Goal: Task Accomplishment & Management: Complete application form

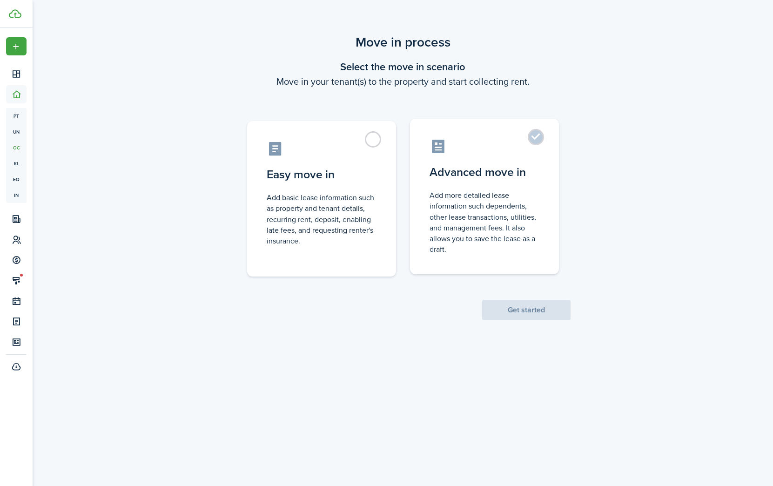
click at [468, 219] on control-radio-card-description "Add more detailed lease information such dependents, other lease transactions, …" at bounding box center [485, 222] width 110 height 65
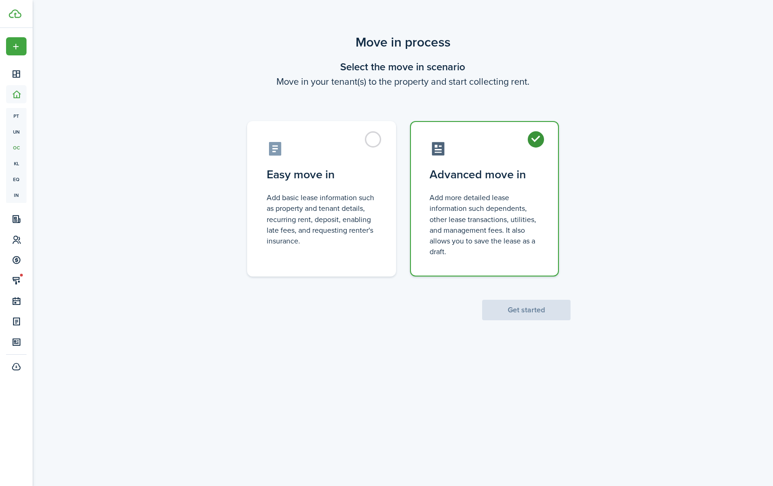
radio input "true"
click at [502, 314] on button "Get started" at bounding box center [526, 310] width 88 height 20
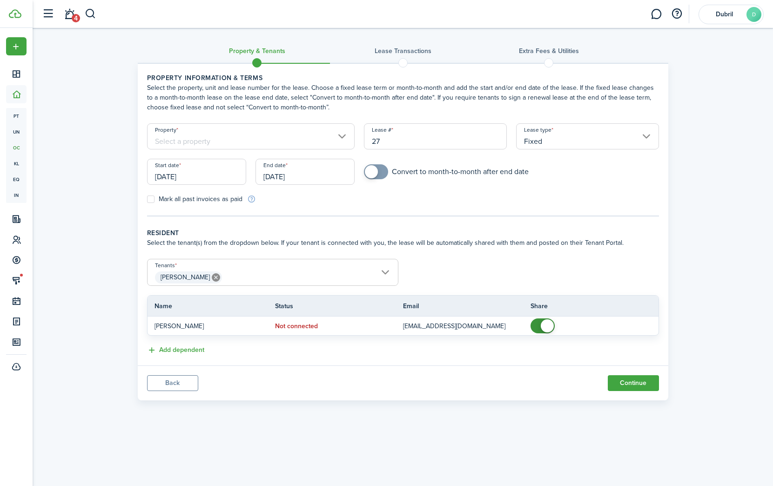
click at [313, 145] on input "Property" at bounding box center [251, 136] width 208 height 26
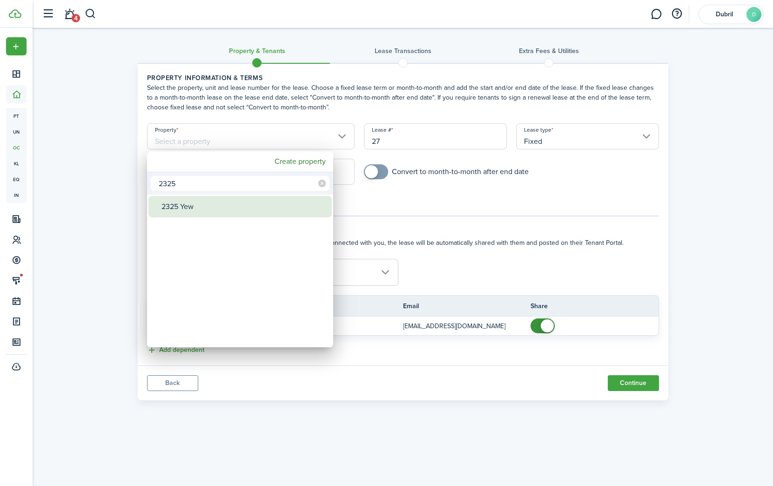
type input "2325"
click at [263, 205] on div "2325 Yew" at bounding box center [244, 206] width 165 height 21
type input "2325 Yew"
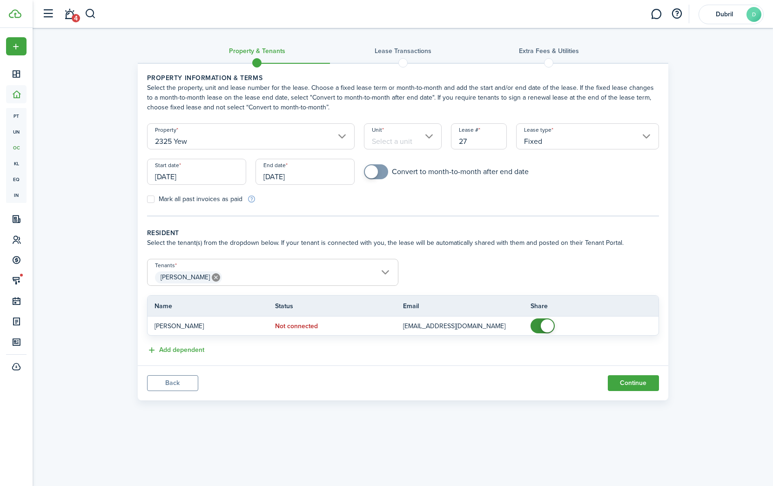
click at [411, 142] on input "Unit" at bounding box center [403, 136] width 78 height 26
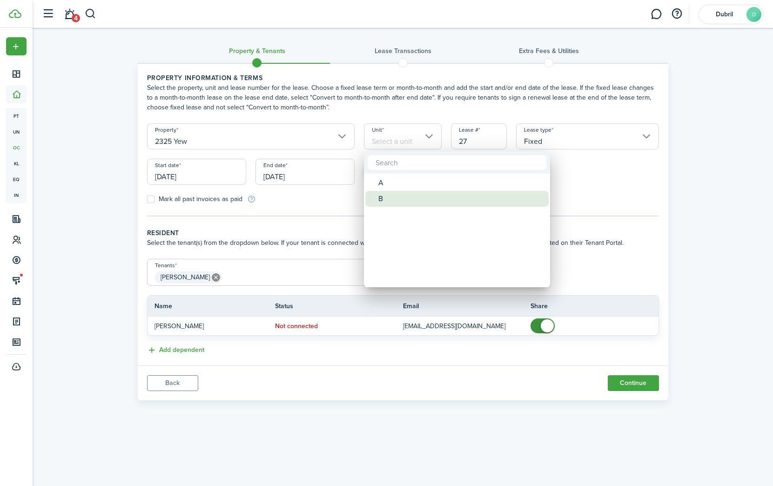
click at [410, 194] on div "B" at bounding box center [461, 199] width 165 height 16
type input "B"
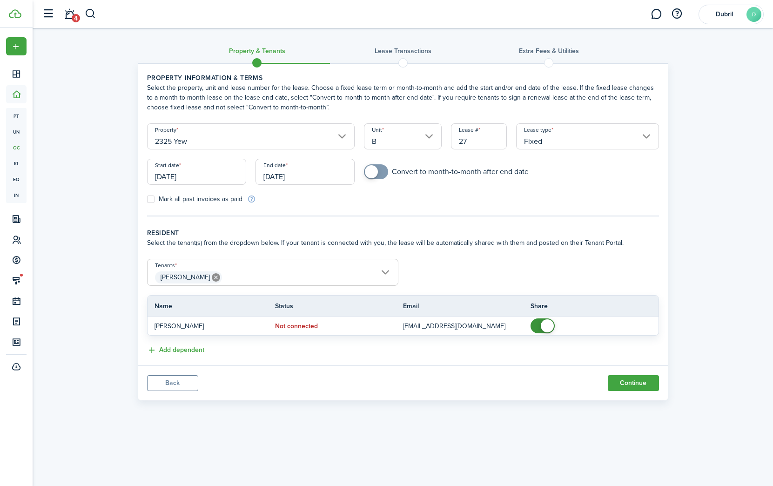
click at [208, 180] on input "[DATE]" at bounding box center [196, 172] width 99 height 26
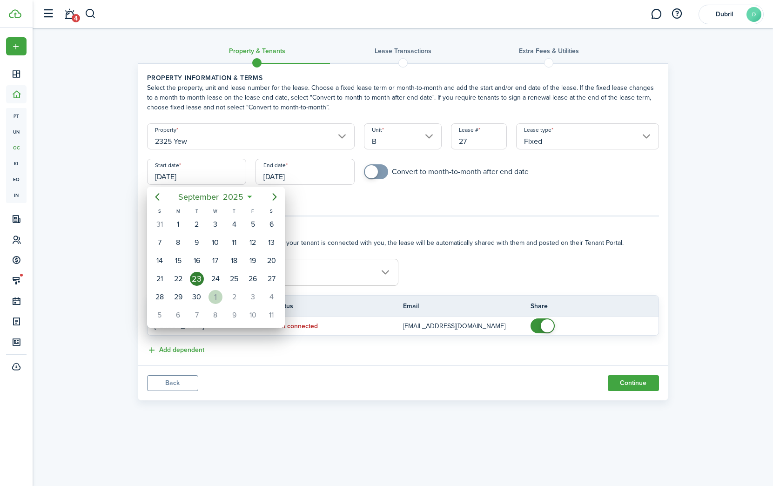
click at [222, 297] on div "1" at bounding box center [216, 297] width 14 height 14
type input "[DATE]"
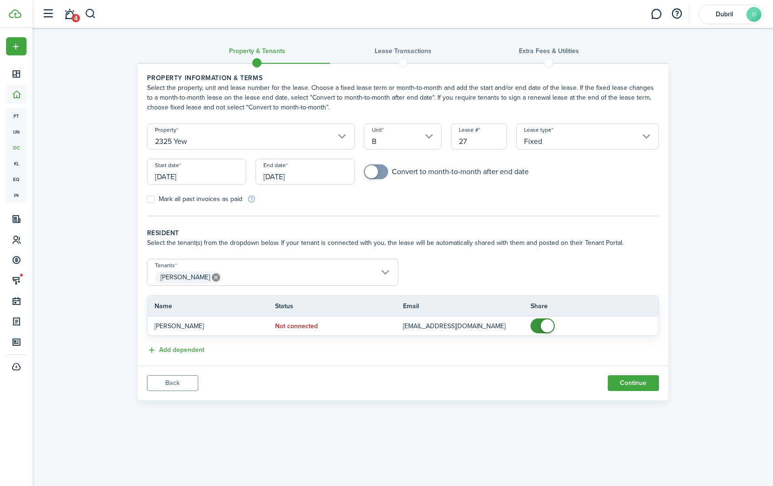
click at [291, 175] on input "[DATE]" at bounding box center [305, 172] width 99 height 26
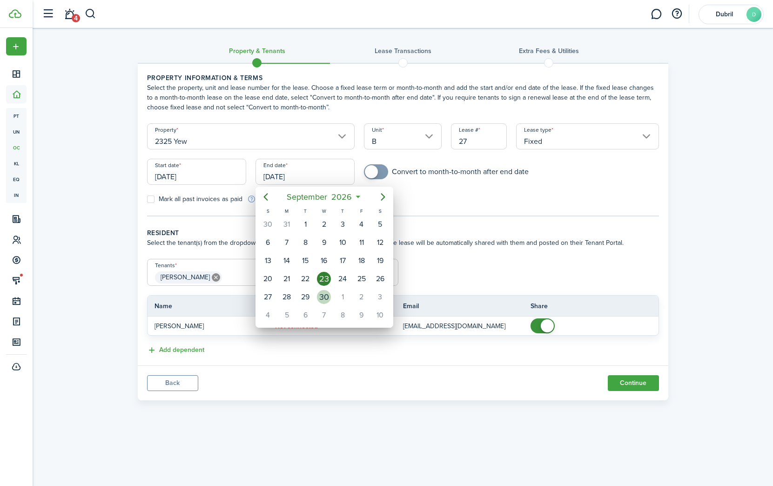
click at [328, 293] on div "30" at bounding box center [324, 297] width 14 height 14
type input "[DATE]"
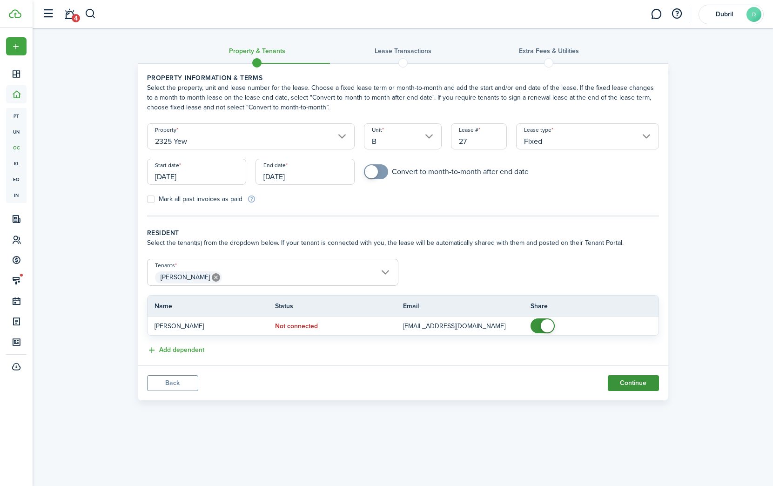
click at [636, 384] on button "Continue" at bounding box center [633, 383] width 51 height 16
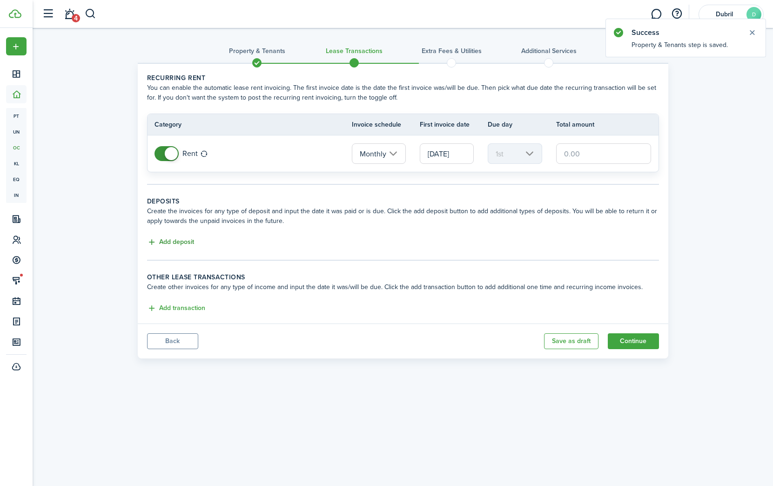
click at [184, 241] on button "Add deposit" at bounding box center [170, 242] width 47 height 11
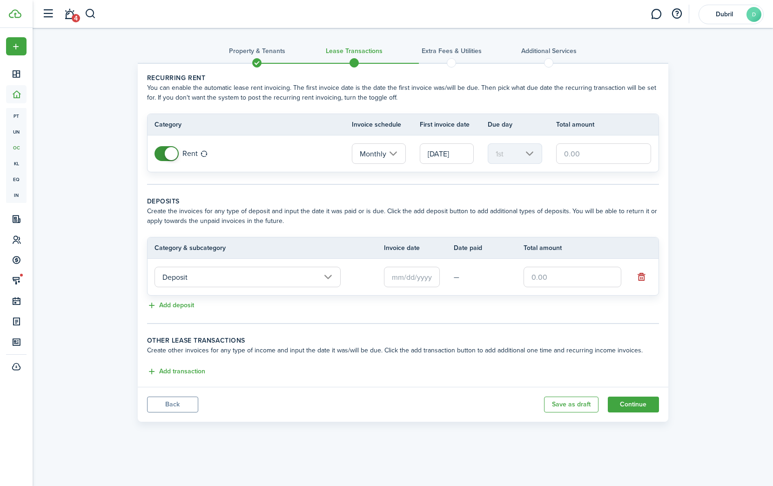
click at [231, 277] on input "Deposit" at bounding box center [248, 277] width 186 height 20
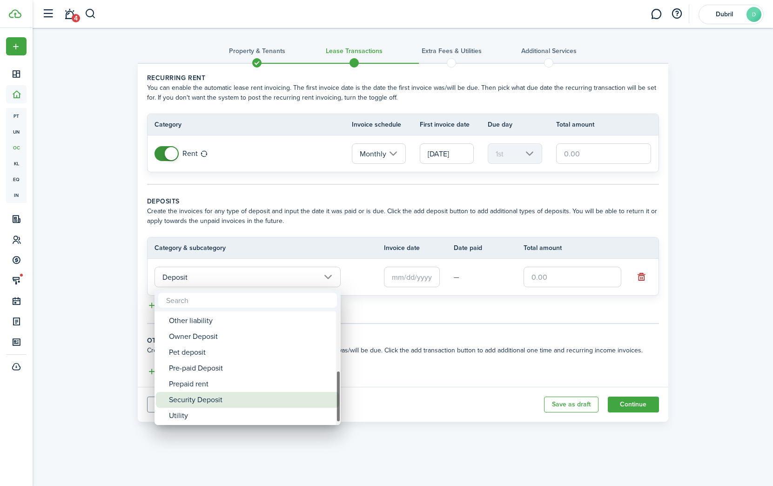
click at [248, 393] on div "Security Deposit" at bounding box center [251, 400] width 165 height 16
type input "Deposit / Security Deposit"
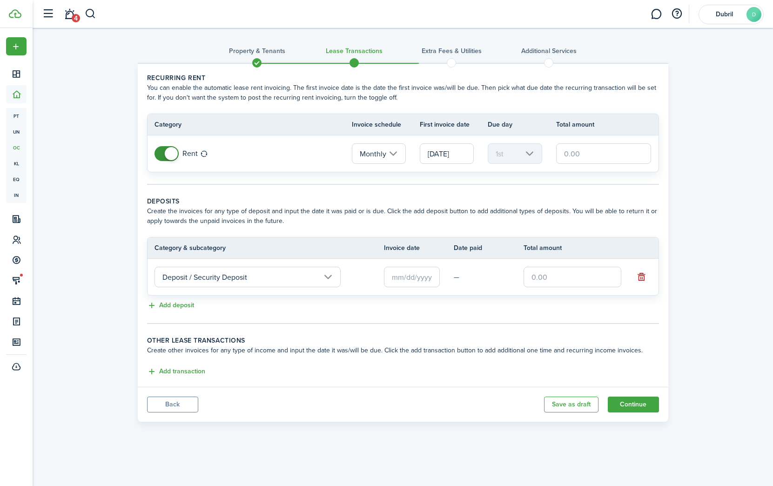
click at [419, 278] on input "text" at bounding box center [412, 277] width 56 height 20
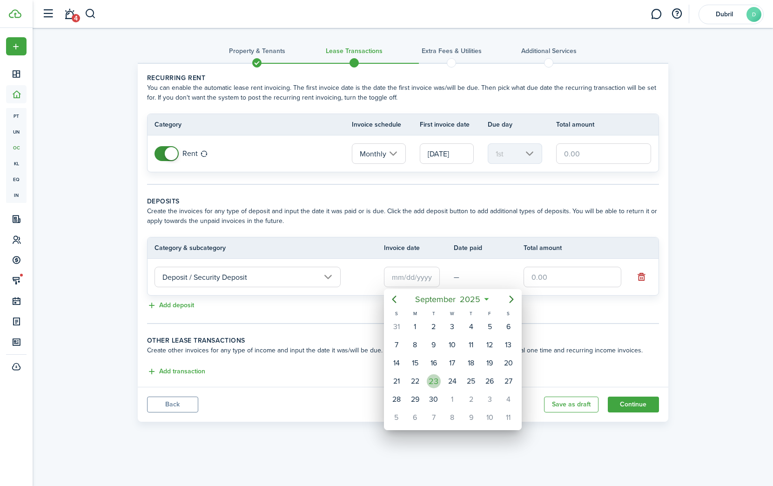
click at [435, 381] on div "23" at bounding box center [434, 381] width 14 height 14
type input "[DATE]"
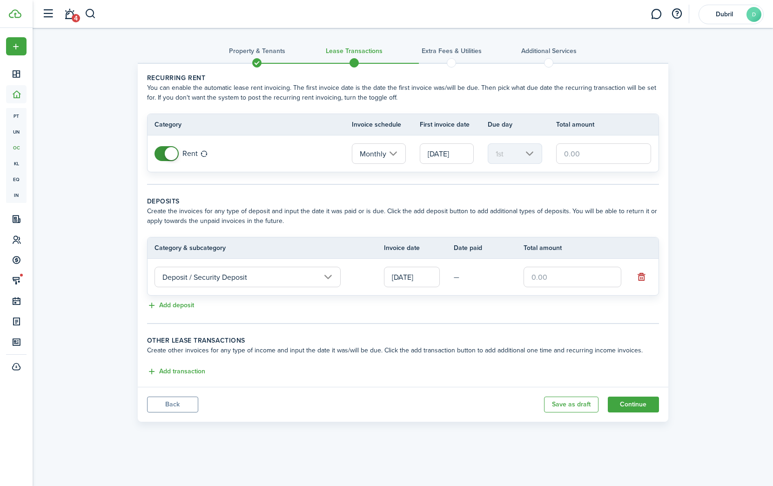
click at [561, 277] on input "text" at bounding box center [573, 277] width 98 height 20
type input "$2,600.00"
click at [575, 157] on input "text" at bounding box center [603, 153] width 95 height 20
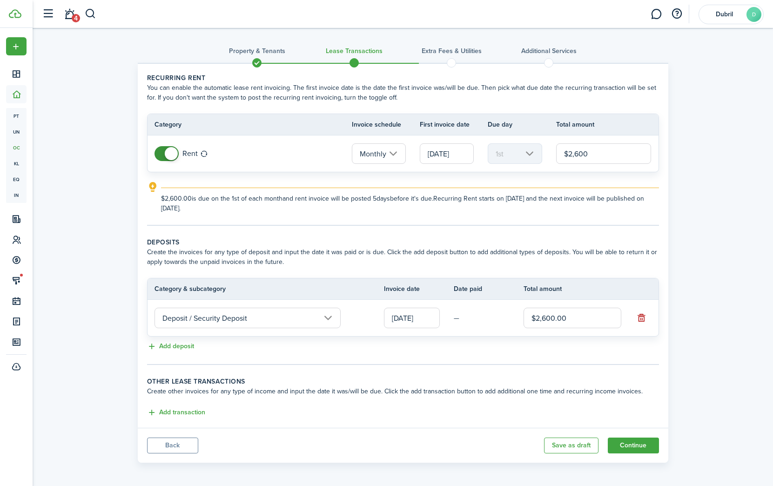
click at [461, 156] on input "[DATE]" at bounding box center [447, 153] width 54 height 20
type input "$2,600.00"
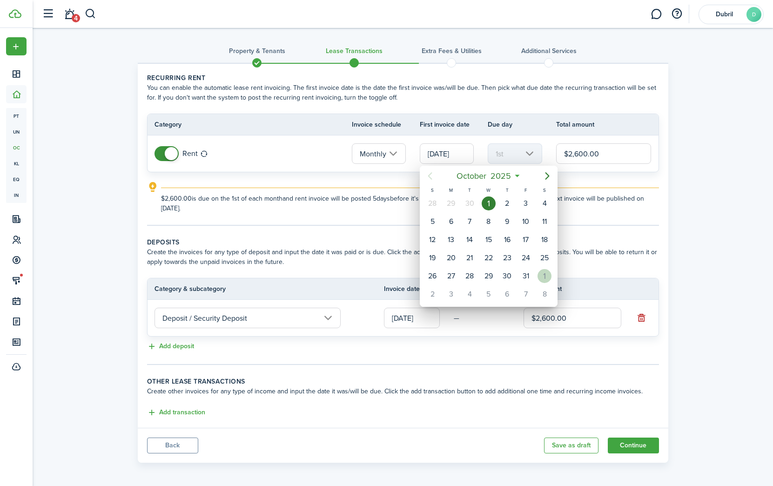
click at [546, 279] on div "1" at bounding box center [545, 276] width 14 height 14
type input "[DATE]"
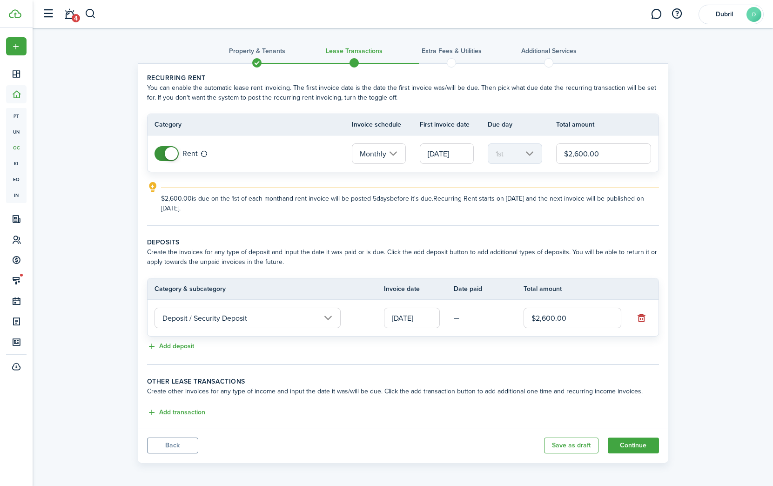
scroll to position [2, 0]
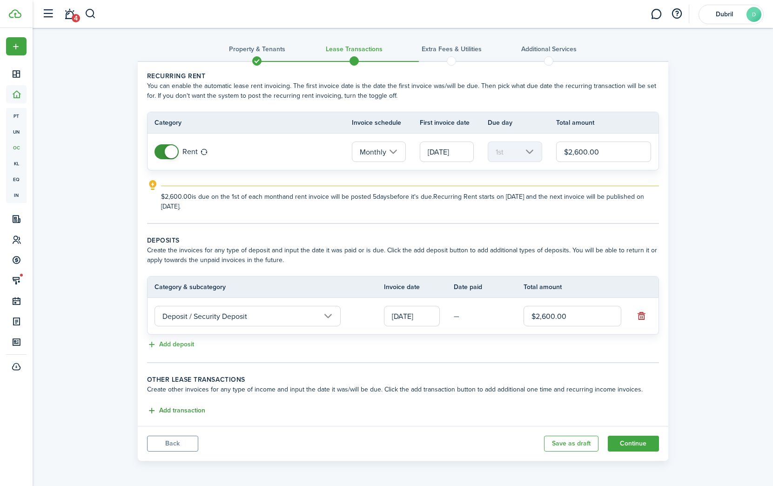
click at [193, 415] on button "Add transaction" at bounding box center [176, 411] width 58 height 11
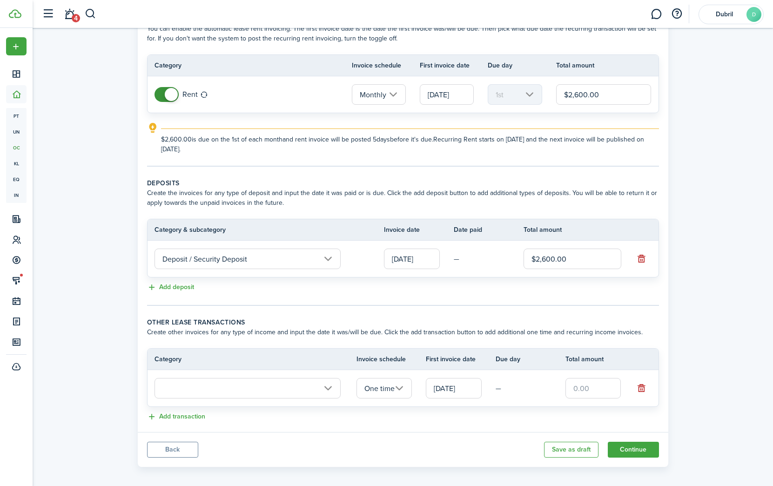
scroll to position [65, 0]
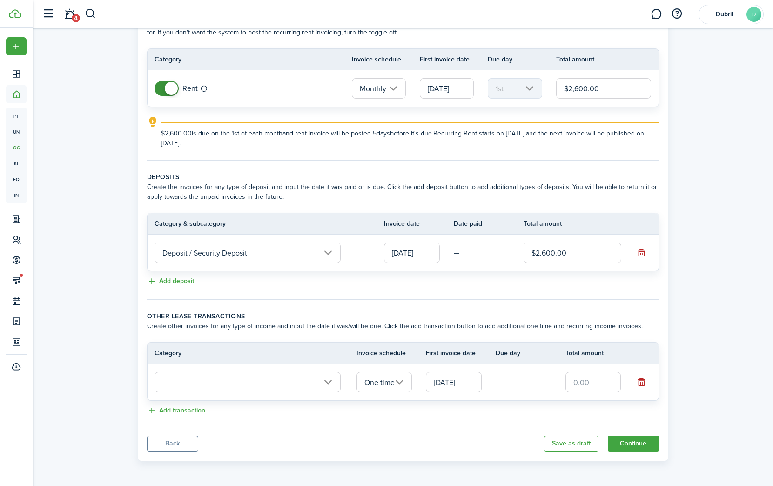
click at [247, 377] on input "text" at bounding box center [248, 382] width 186 height 20
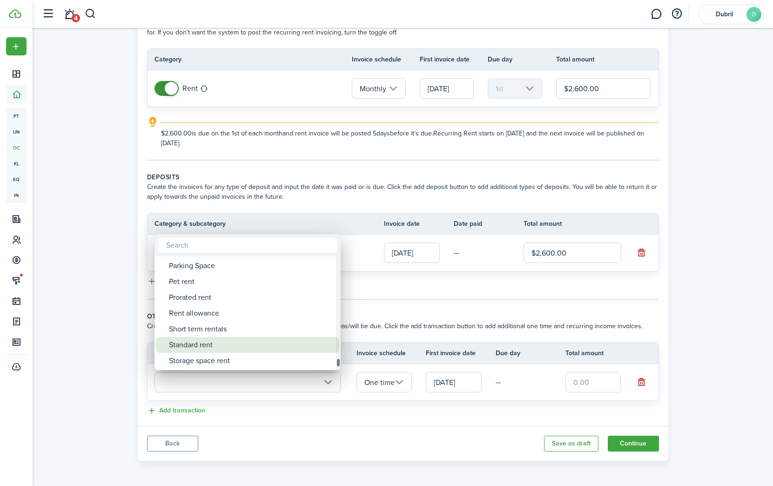
click at [270, 348] on div "Standard rent" at bounding box center [251, 345] width 165 height 16
type input "Rent / Standard rent"
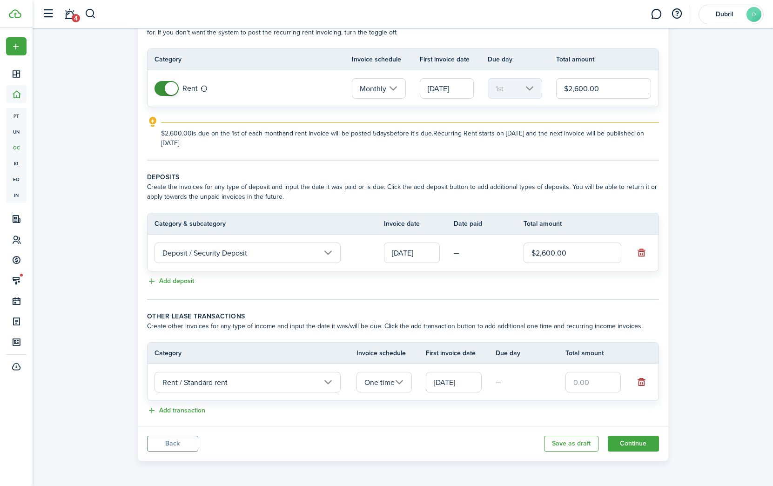
click at [460, 380] on input "[DATE]" at bounding box center [454, 382] width 56 height 20
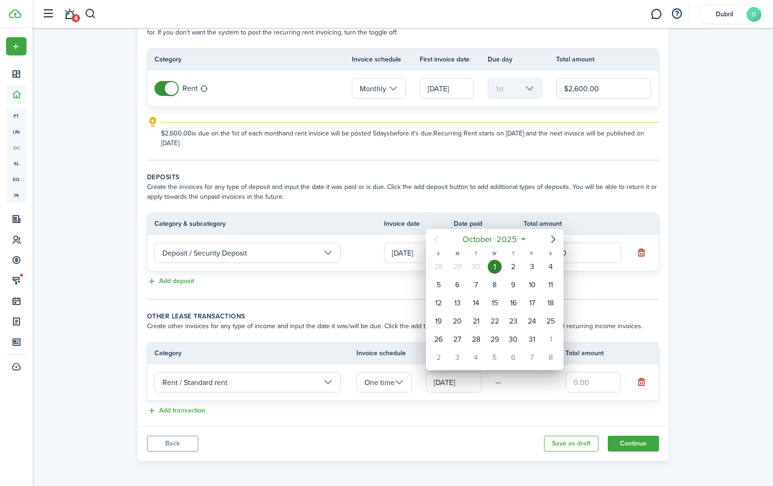
click at [496, 268] on div "1" at bounding box center [495, 267] width 14 height 14
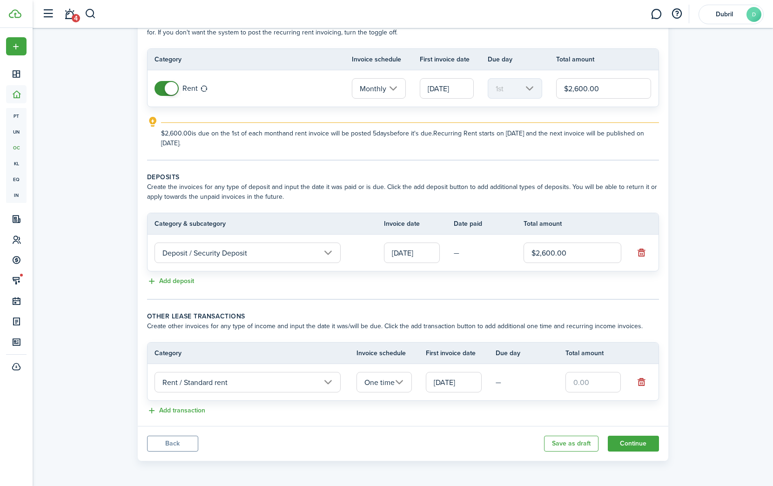
click at [590, 379] on input "text" at bounding box center [594, 382] width 56 height 20
type input "$1,300.00"
click at [180, 413] on button "Add transaction" at bounding box center [176, 411] width 58 height 11
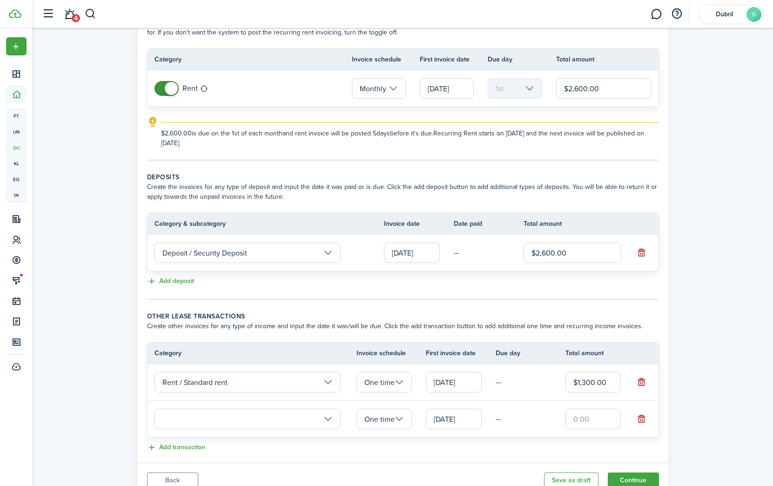
click at [207, 426] on input "text" at bounding box center [248, 419] width 186 height 20
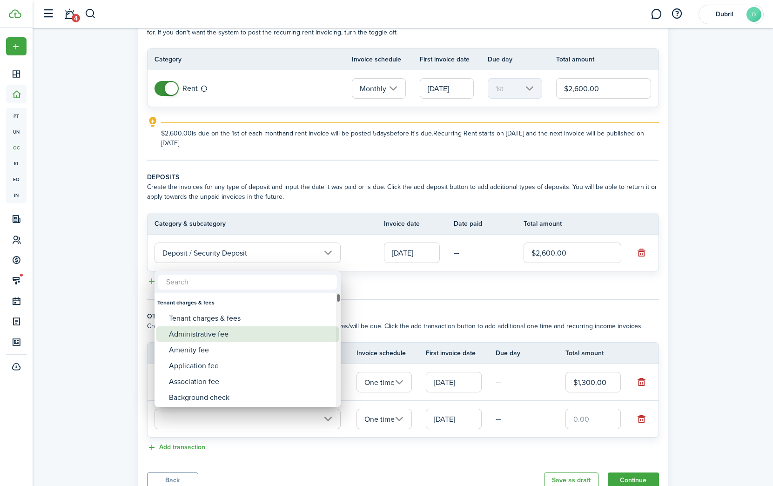
click at [249, 331] on div "Administrative fee" at bounding box center [251, 334] width 165 height 16
type input "Tenant charges & fees / Administrative fee"
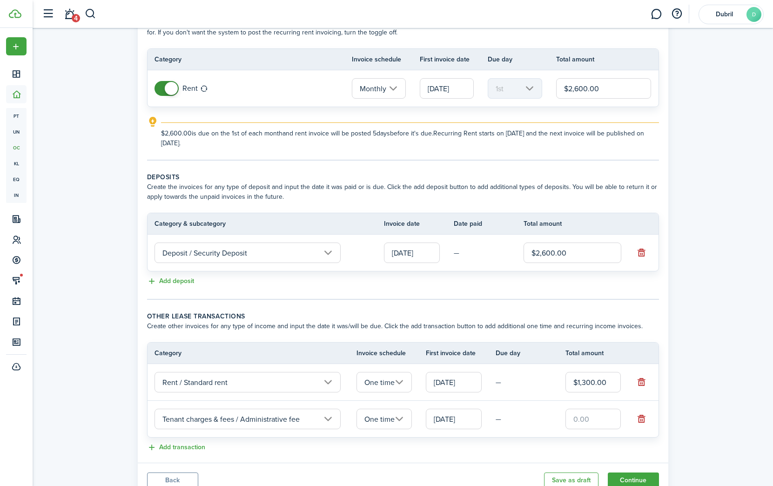
click at [581, 418] on input "text" at bounding box center [594, 419] width 56 height 20
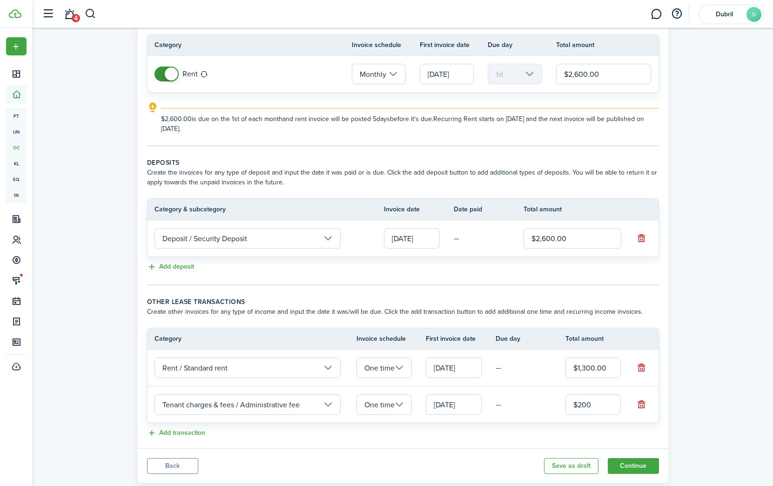
scroll to position [102, 0]
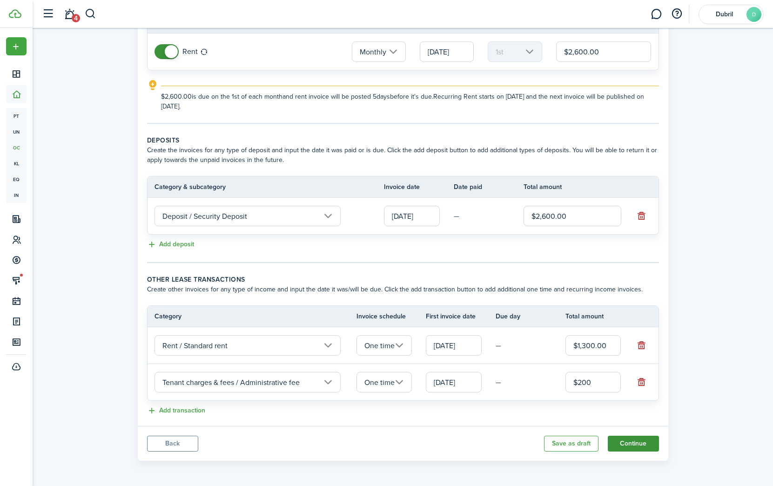
type input "$200.00"
click at [625, 441] on button "Continue" at bounding box center [633, 444] width 51 height 16
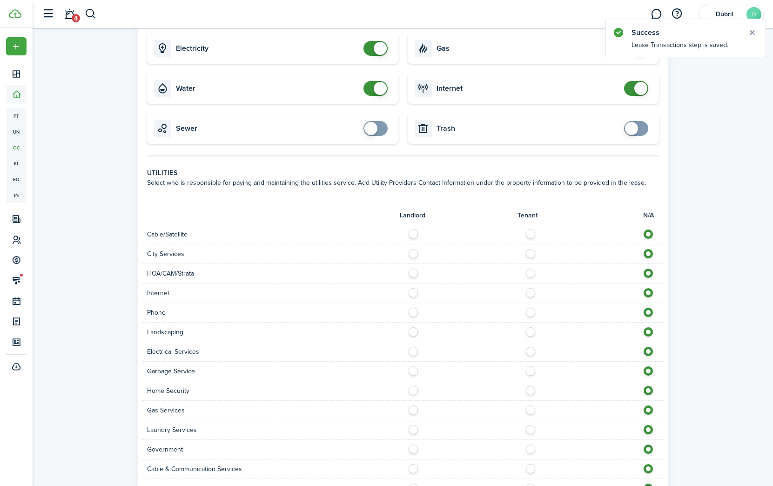
scroll to position [478, 0]
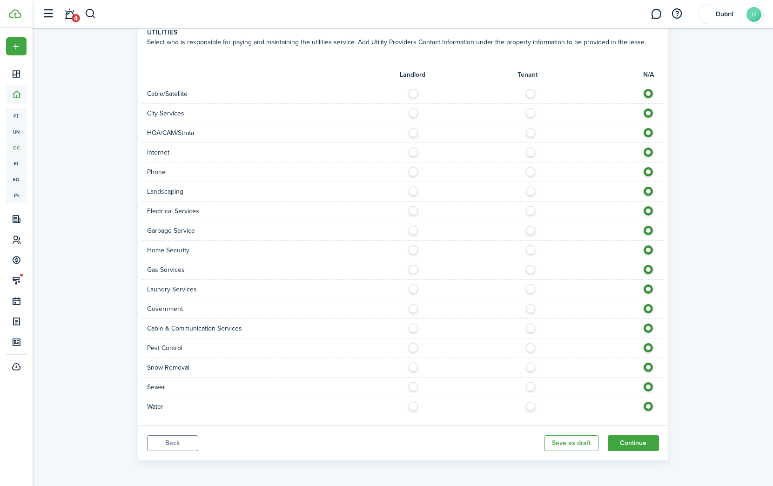
click at [176, 447] on button "Back" at bounding box center [172, 443] width 51 height 16
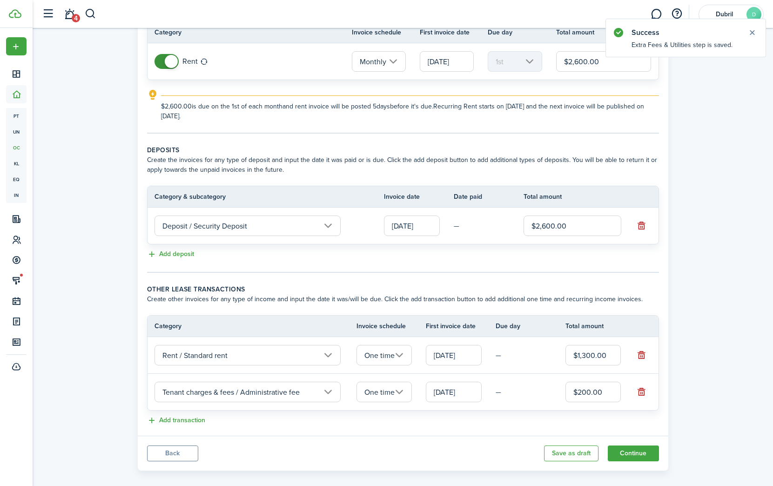
scroll to position [102, 0]
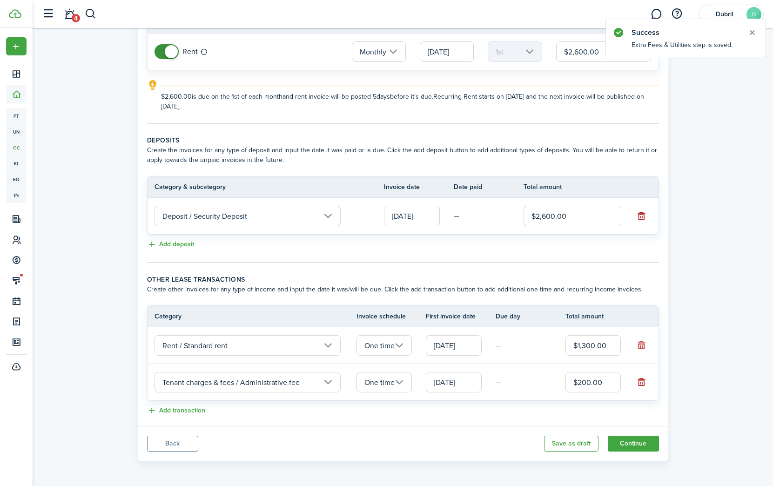
click at [189, 416] on div "Add transaction" at bounding box center [403, 411] width 512 height 11
click at [189, 413] on button "Add transaction" at bounding box center [176, 411] width 58 height 11
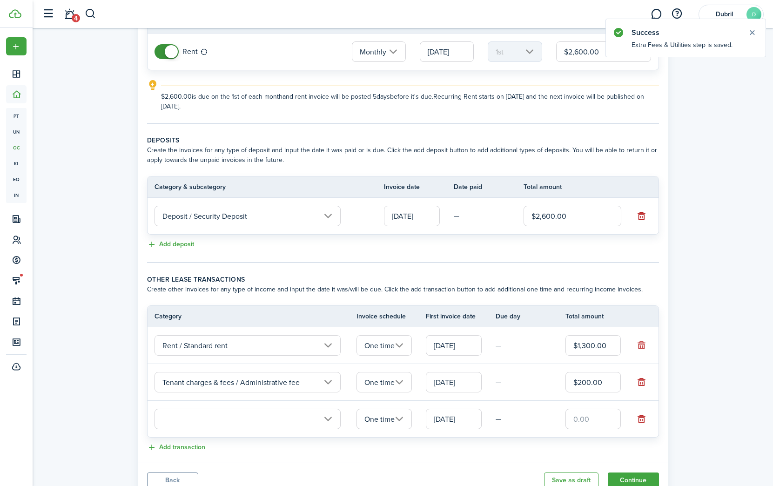
click at [270, 414] on input "text" at bounding box center [248, 419] width 186 height 20
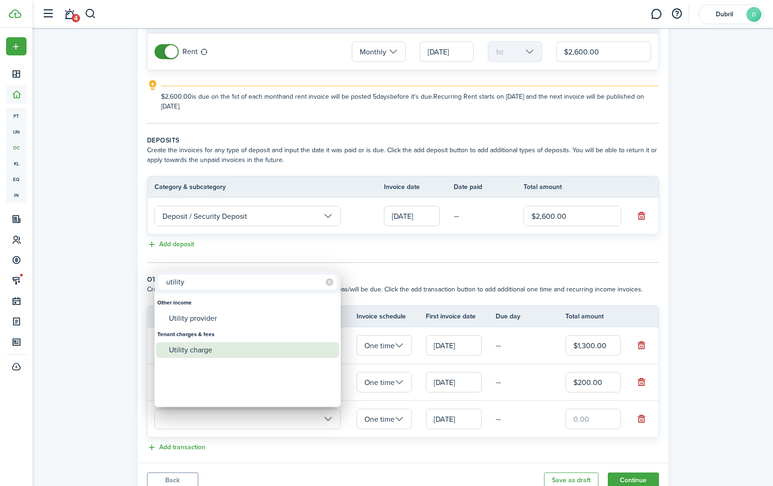
type input "utility"
click at [236, 350] on div "Utility charge" at bounding box center [251, 350] width 165 height 16
type input "Tenant charges & fees / Utility charge"
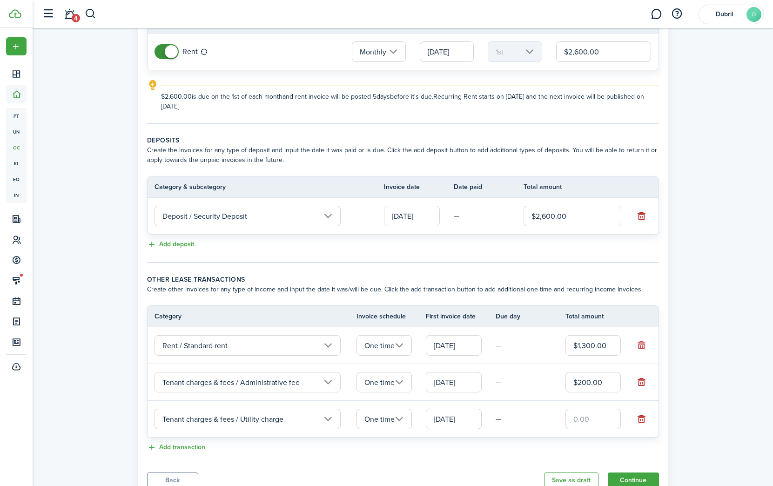
click at [401, 420] on input "One time" at bounding box center [385, 419] width 56 height 20
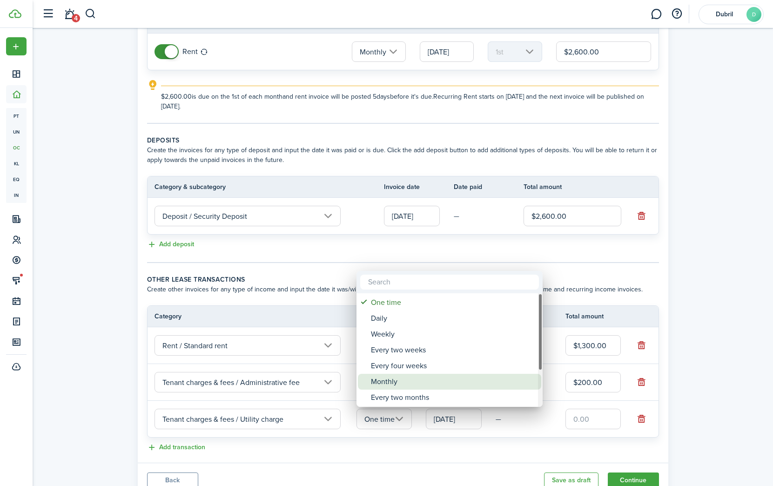
click at [441, 386] on div "Monthly" at bounding box center [453, 382] width 165 height 16
type input "Monthly"
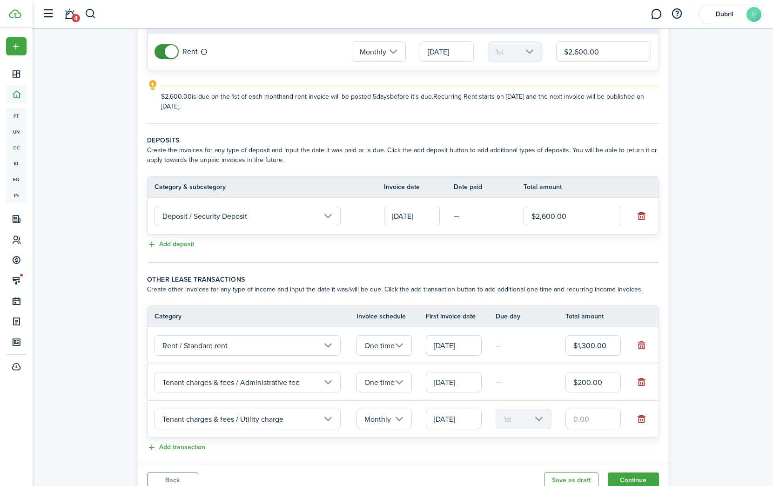
click at [463, 422] on input "[DATE]" at bounding box center [454, 419] width 56 height 20
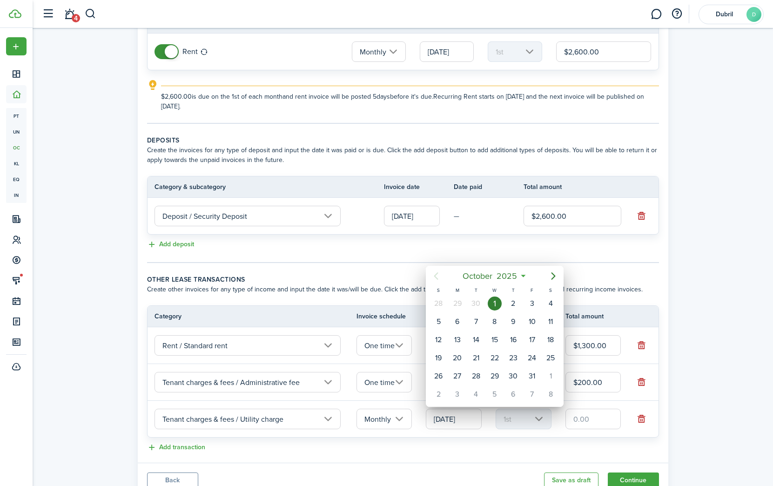
click at [493, 302] on div "1" at bounding box center [495, 304] width 14 height 14
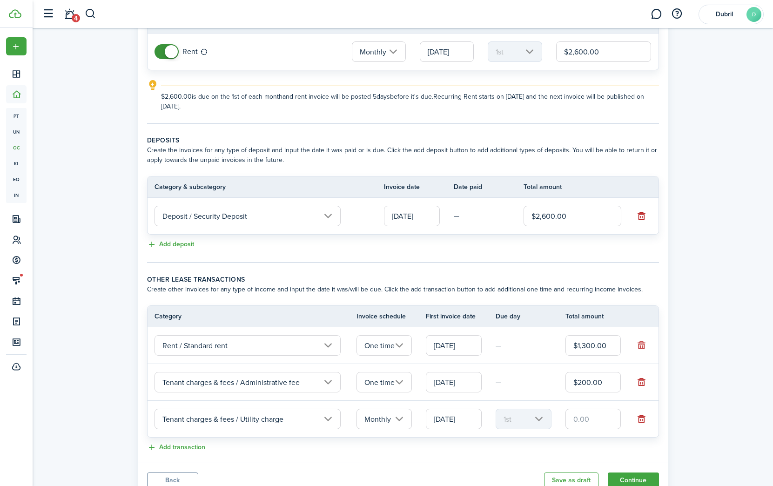
click at [586, 418] on input "text" at bounding box center [594, 419] width 56 height 20
type input "$450.00"
drag, startPoint x: 609, startPoint y: 346, endPoint x: 540, endPoint y: 349, distance: 69.0
click at [541, 349] on tr "Rent / Standard rent One time [DATE] — $1,300.00" at bounding box center [403, 345] width 511 height 37
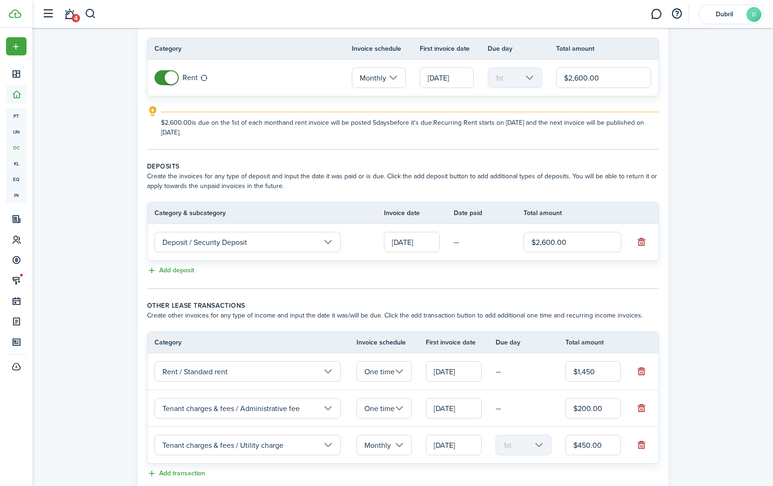
scroll to position [80, 0]
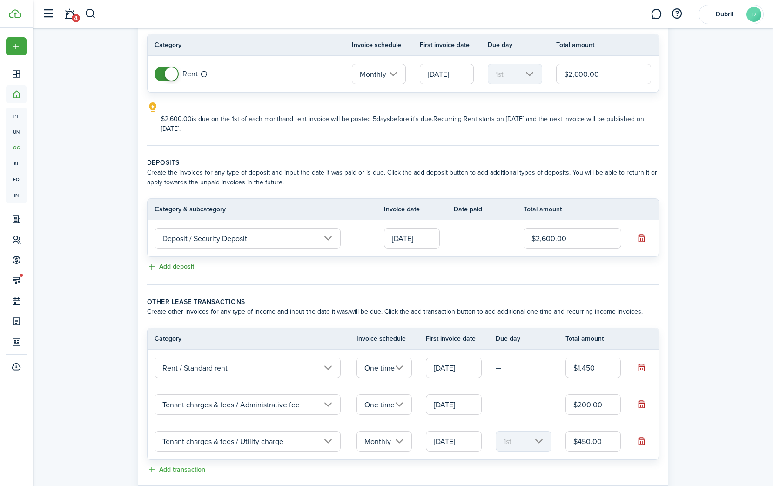
type input "$1,450.00"
click at [173, 263] on button "Add deposit" at bounding box center [170, 267] width 47 height 11
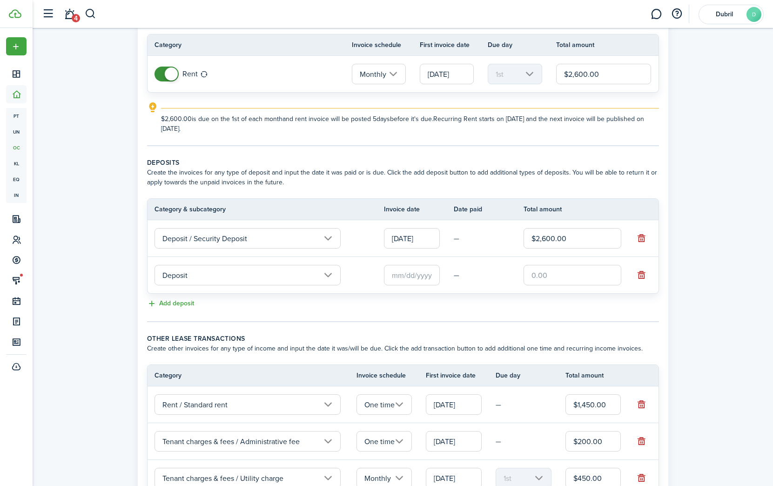
click at [235, 277] on input "Deposit" at bounding box center [248, 275] width 186 height 20
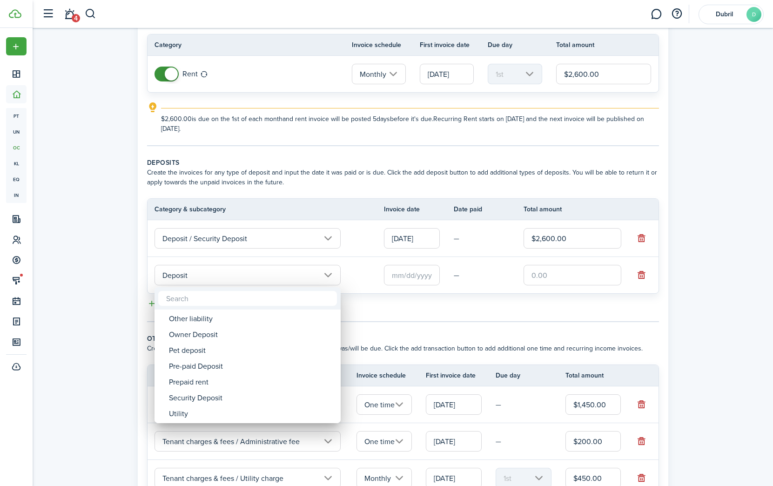
click at [395, 320] on div at bounding box center [387, 243] width 922 height 635
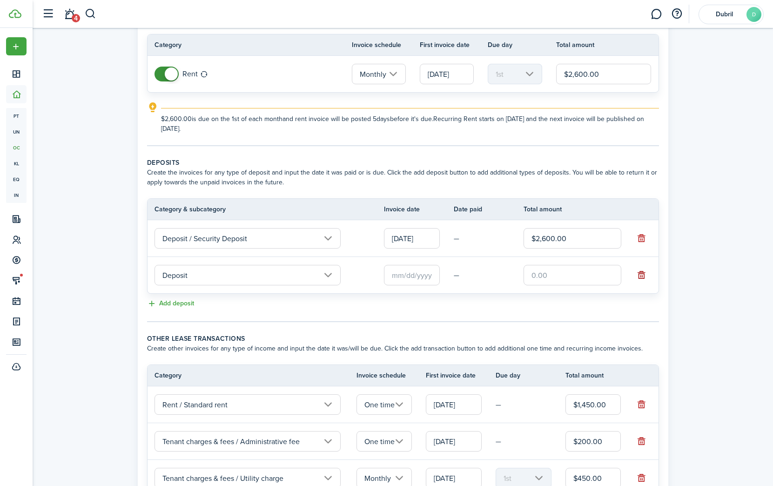
click at [643, 276] on button "button" at bounding box center [642, 275] width 13 height 13
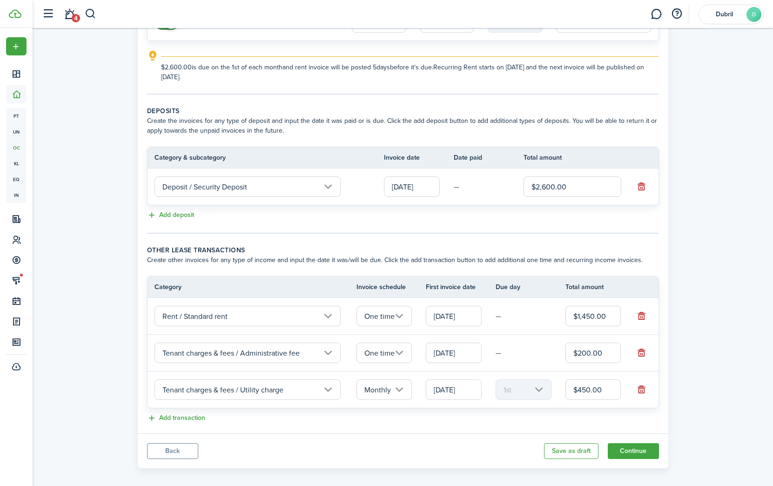
scroll to position [139, 0]
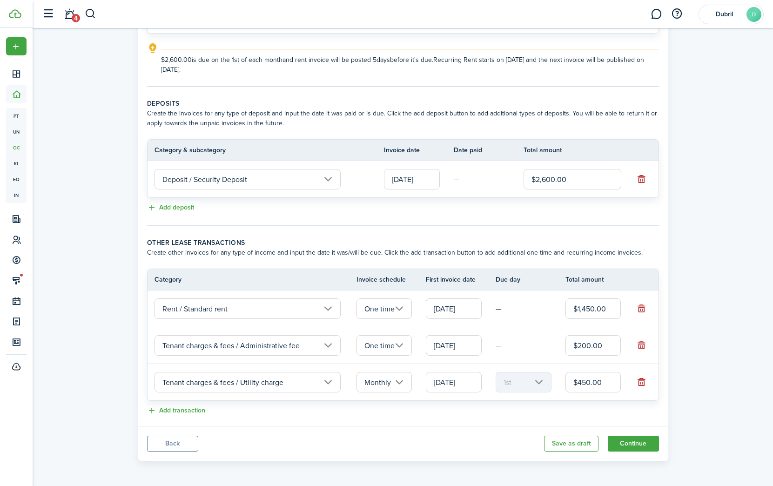
click at [462, 381] on input "[DATE]" at bounding box center [454, 382] width 56 height 20
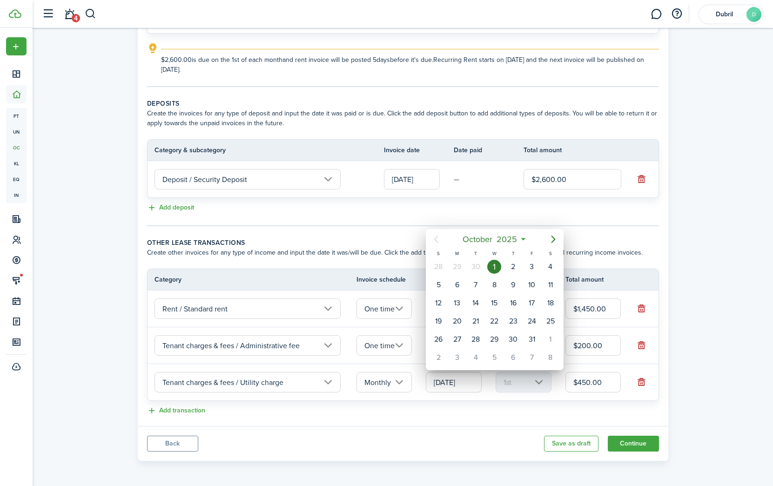
click at [516, 383] on div at bounding box center [387, 243] width 922 height 635
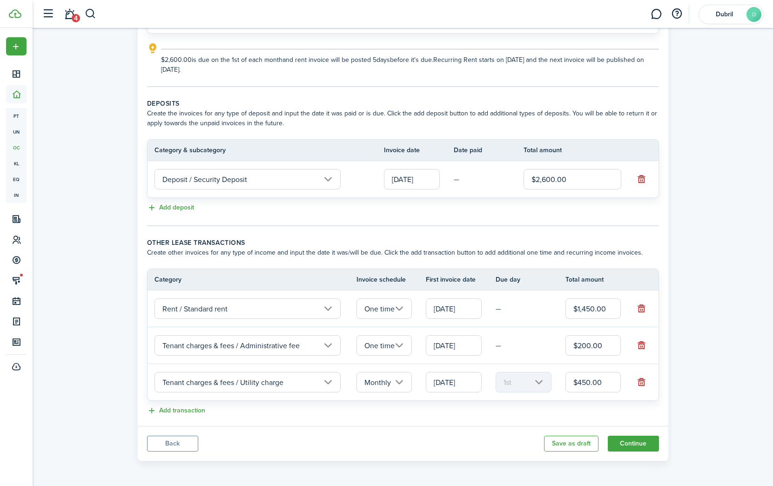
click at [503, 341] on td "—" at bounding box center [531, 346] width 70 height 14
click at [504, 349] on td "—" at bounding box center [531, 346] width 70 height 14
click at [500, 345] on td "—" at bounding box center [531, 346] width 70 height 14
click at [406, 382] on input "Monthly" at bounding box center [385, 382] width 56 height 20
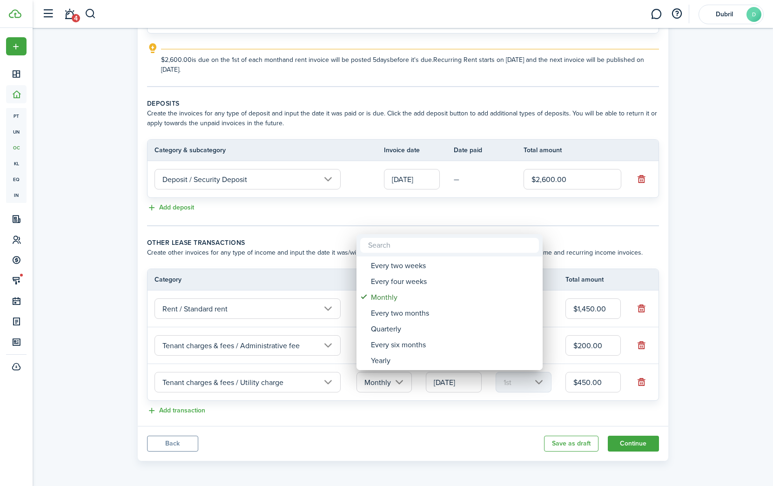
click at [403, 382] on div at bounding box center [387, 243] width 922 height 635
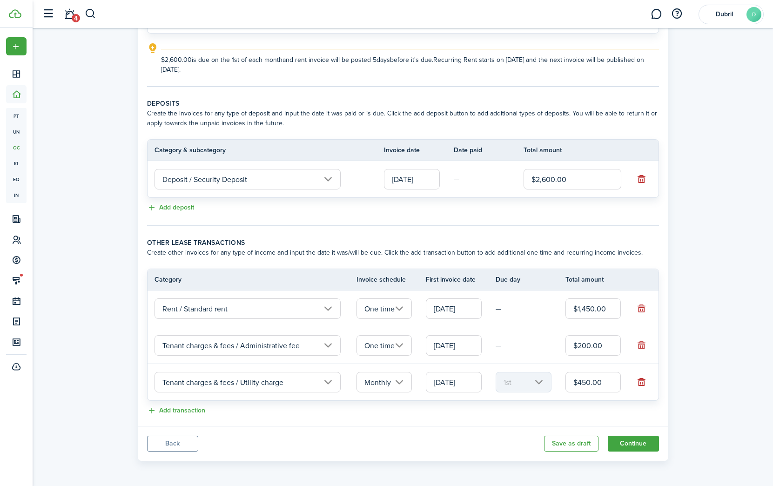
click at [467, 385] on input "[DATE]" at bounding box center [454, 382] width 56 height 20
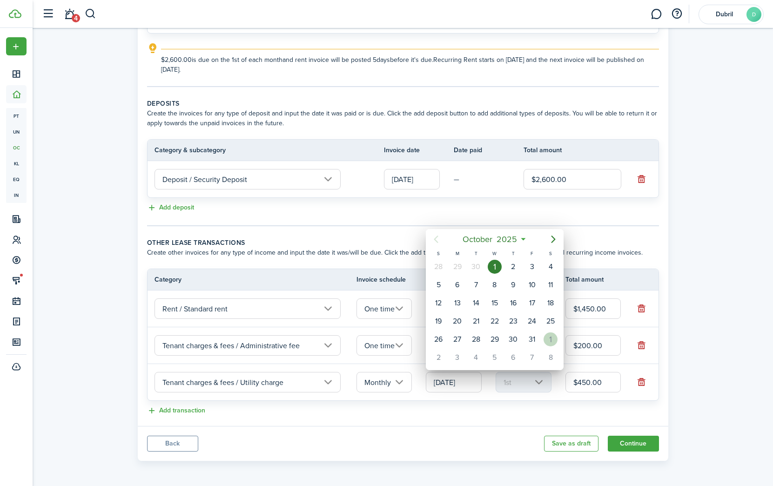
click at [548, 341] on div "1" at bounding box center [551, 339] width 14 height 14
type input "[DATE]"
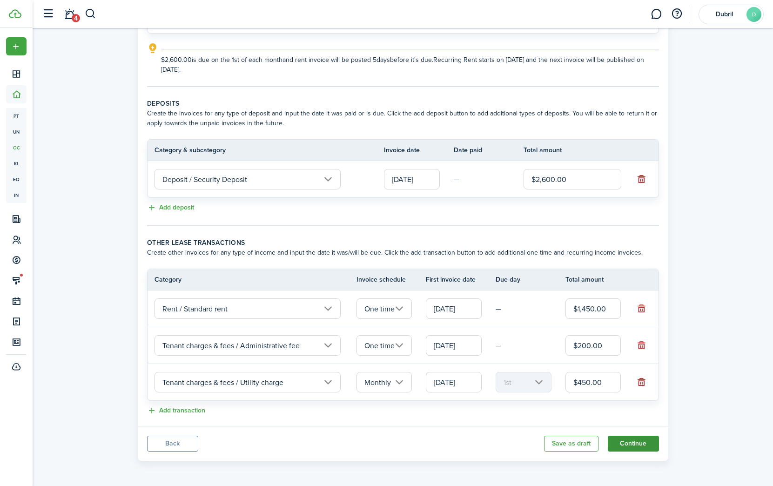
click at [624, 446] on button "Continue" at bounding box center [633, 444] width 51 height 16
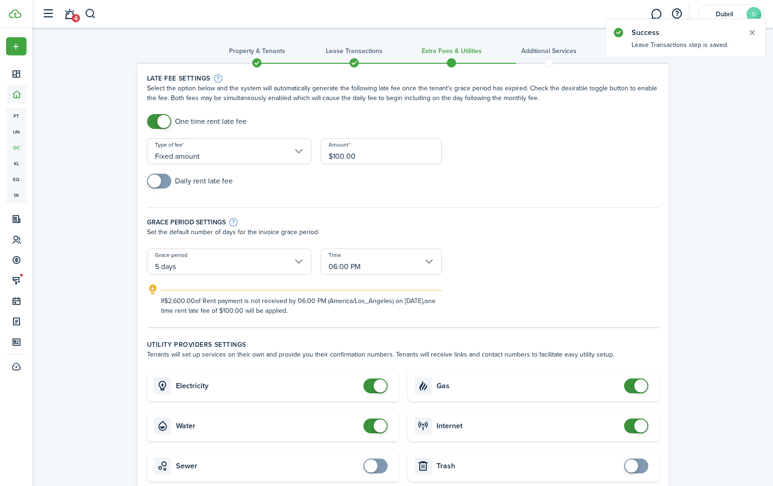
click at [298, 152] on input "Fixed amount" at bounding box center [229, 151] width 164 height 26
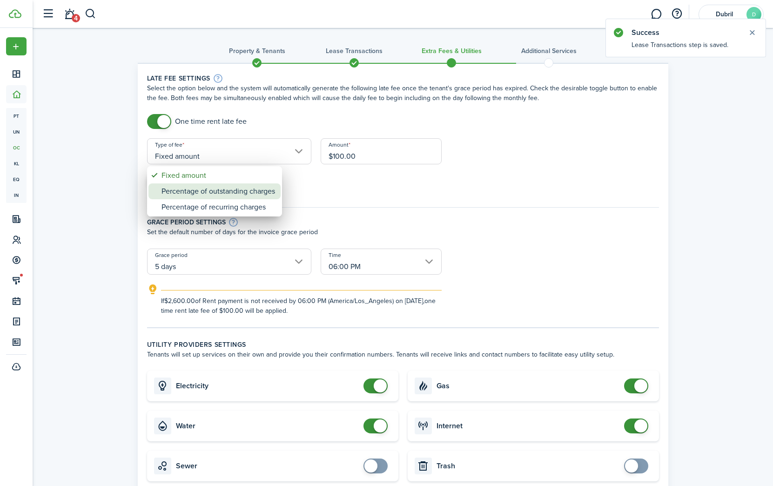
click at [268, 190] on div "Percentage of outstanding charges" at bounding box center [219, 191] width 114 height 16
type input "Percentage of outstanding charges"
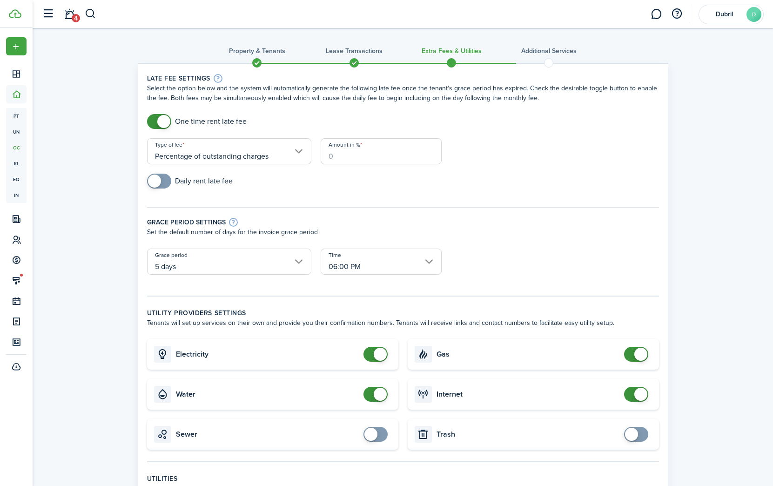
click at [339, 158] on input "Amount in %" at bounding box center [381, 151] width 121 height 26
click at [365, 179] on div "Daily rent late fee" at bounding box center [402, 186] width 521 height 24
click at [347, 157] on input "Amount in %" at bounding box center [381, 151] width 121 height 26
type input "2"
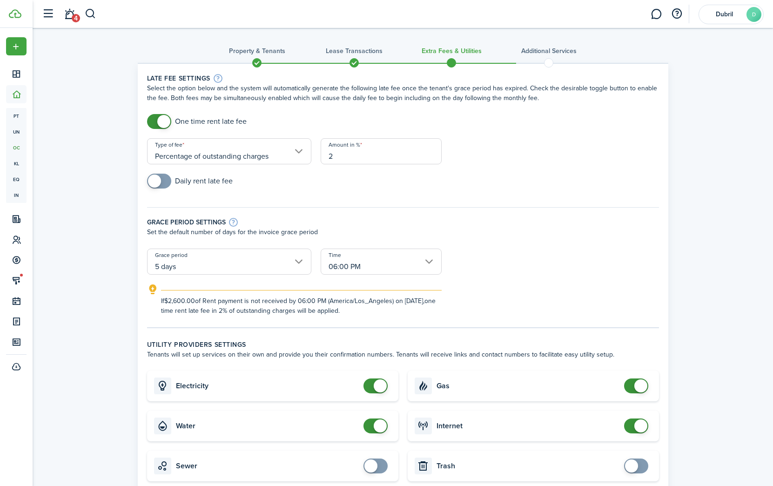
click at [518, 237] on div "Grace period settings Set the default number of days for the invoice grace peri…" at bounding box center [402, 223] width 521 height 51
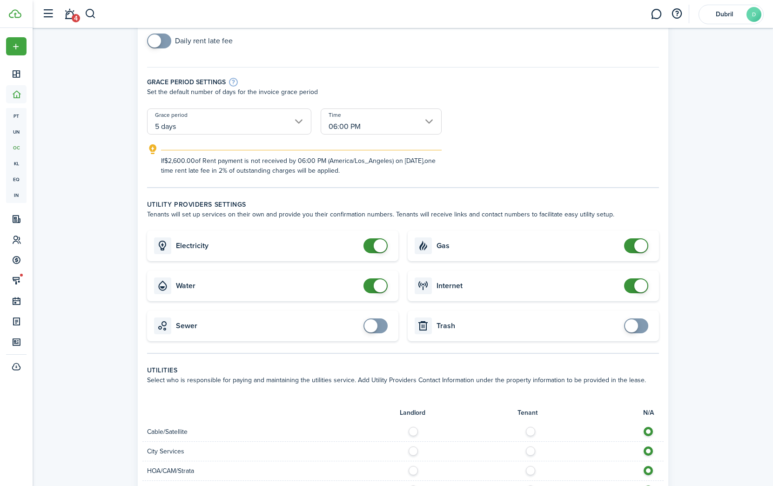
scroll to position [141, 0]
checkbox input "false"
click at [377, 249] on span at bounding box center [380, 244] width 13 height 13
checkbox input "false"
click at [373, 289] on span at bounding box center [375, 285] width 9 height 15
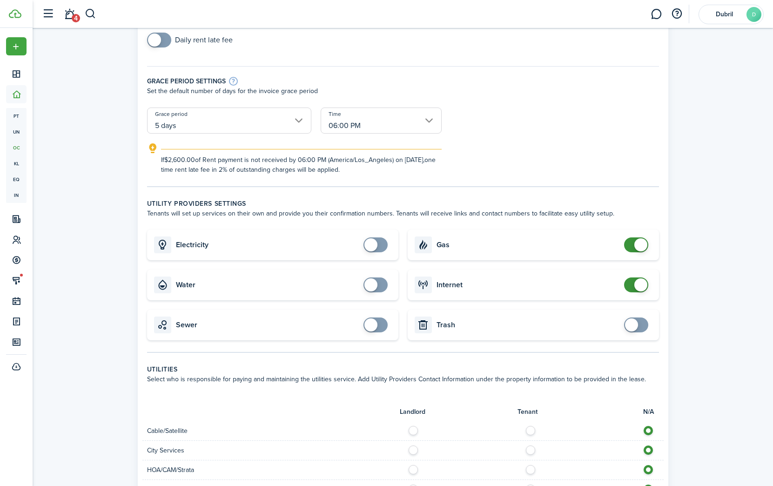
checkbox input "false"
click at [632, 247] on span at bounding box center [636, 244] width 9 height 15
checkbox input "false"
click at [635, 288] on span at bounding box center [641, 284] width 13 height 13
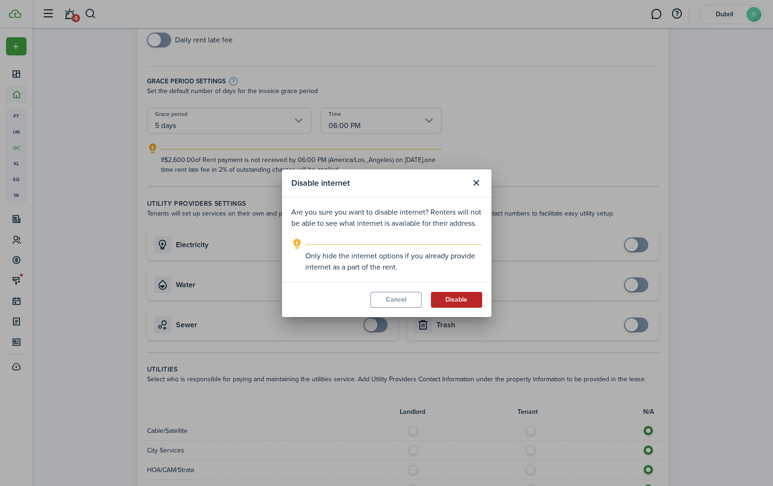
click at [442, 301] on button "Disable" at bounding box center [456, 300] width 51 height 16
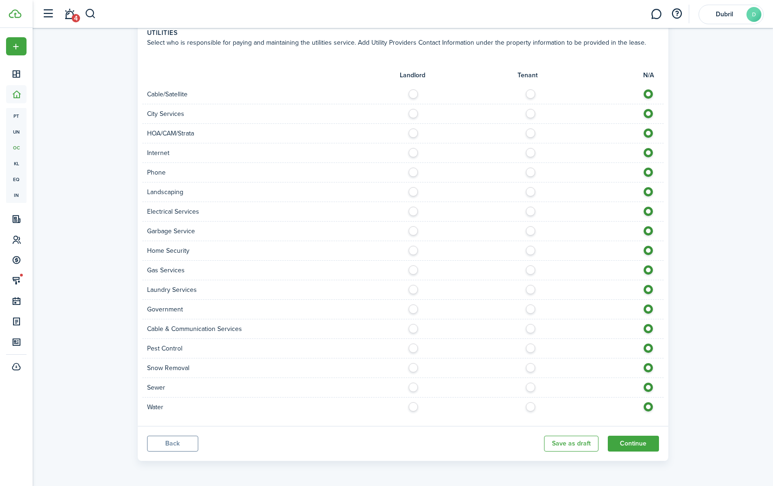
scroll to position [478, 0]
click at [413, 406] on label at bounding box center [416, 404] width 16 height 5
radio input "true"
click at [415, 387] on label at bounding box center [416, 384] width 16 height 5
radio input "true"
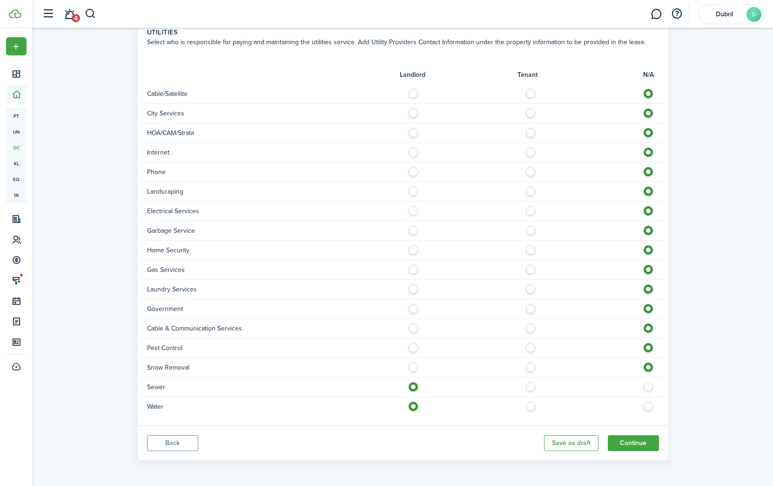
click at [416, 228] on label at bounding box center [416, 228] width 16 height 5
radio input "true"
click at [416, 149] on label at bounding box center [416, 150] width 16 height 5
radio input "true"
click at [414, 211] on label at bounding box center [416, 208] width 16 height 5
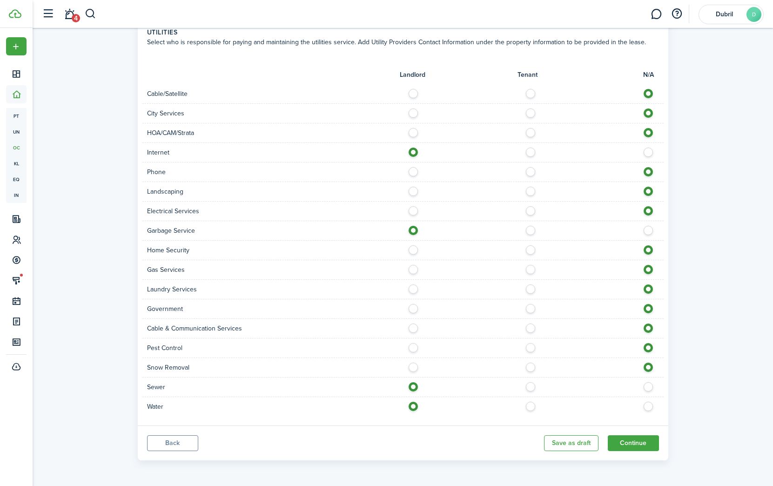
radio input "true"
click at [628, 444] on button "Continue" at bounding box center [633, 443] width 51 height 16
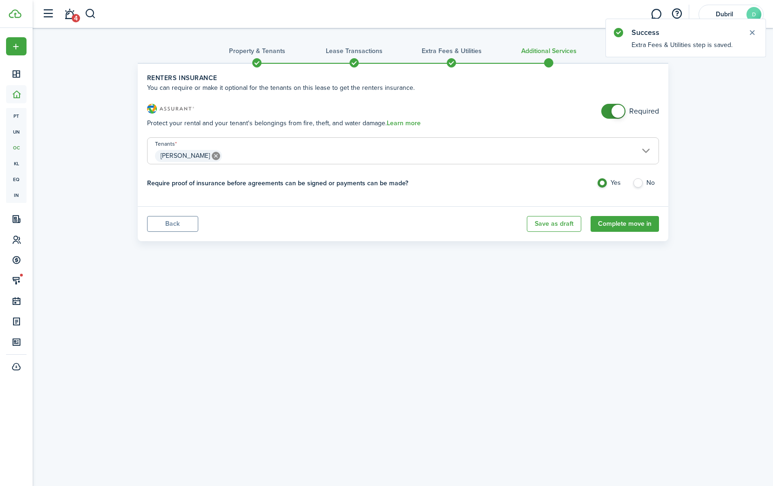
checkbox input "false"
click at [612, 109] on span at bounding box center [618, 111] width 13 height 13
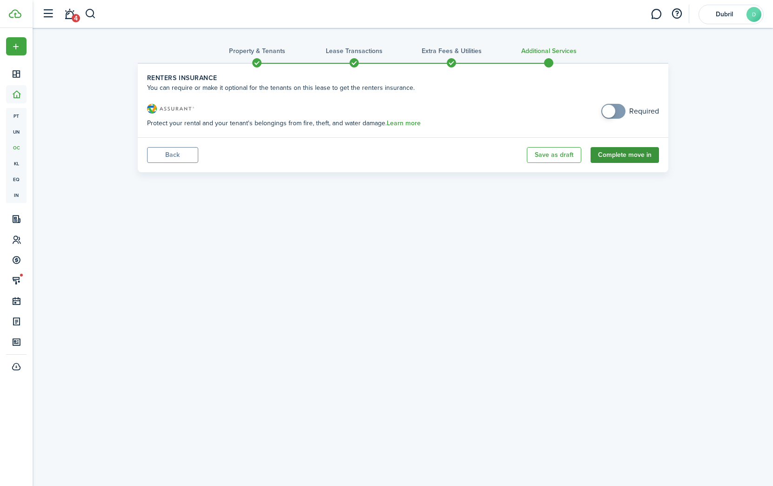
click at [612, 158] on button "Complete move in" at bounding box center [625, 155] width 68 height 16
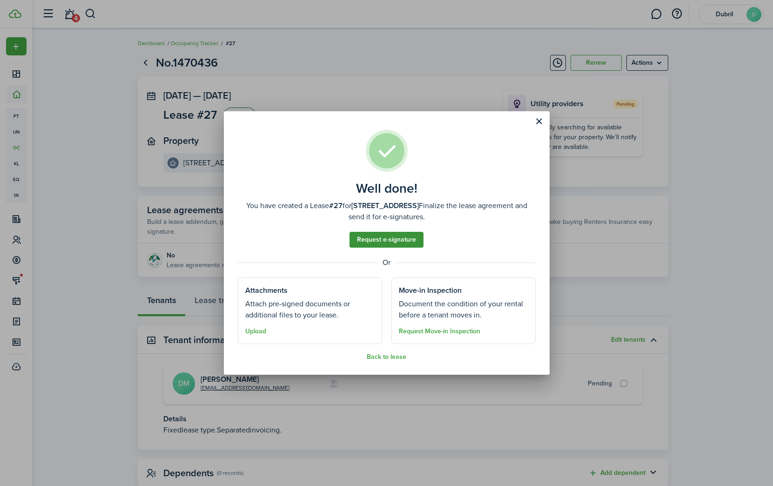
click at [385, 244] on link "Request e-signature" at bounding box center [387, 240] width 74 height 16
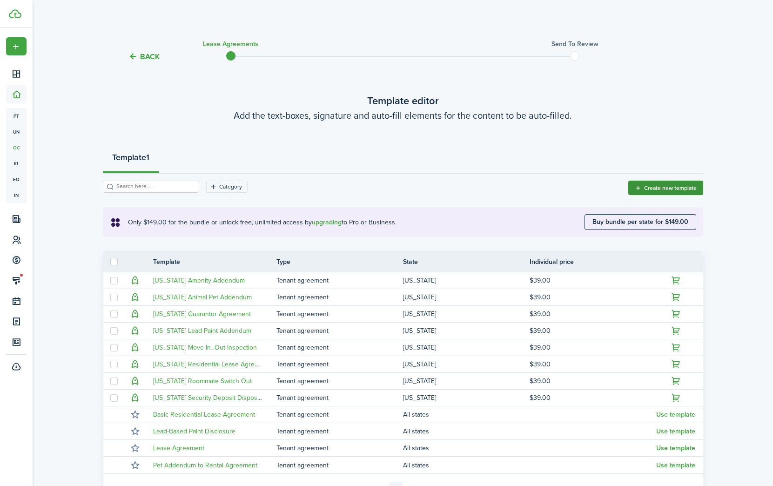
click at [638, 182] on button "Create new template" at bounding box center [666, 188] width 75 height 14
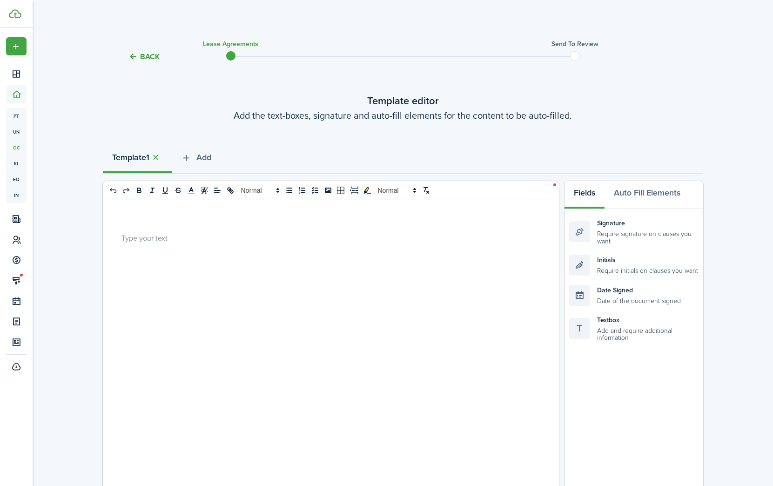
click at [281, 296] on div at bounding box center [327, 383] width 449 height 366
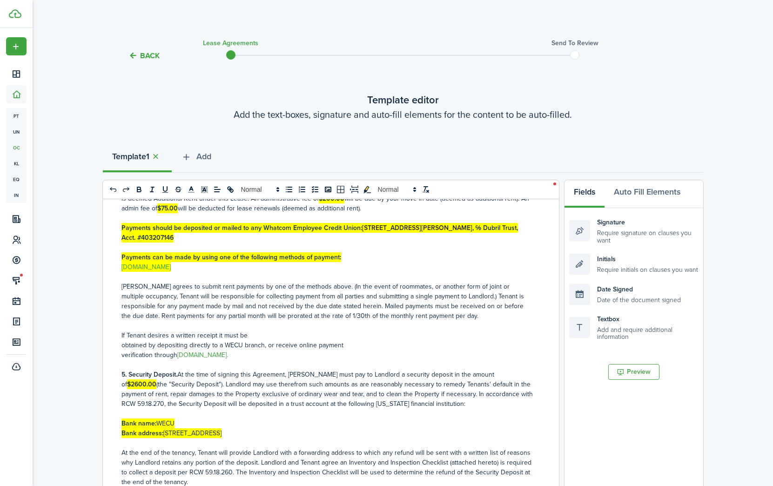
scroll to position [393, 0]
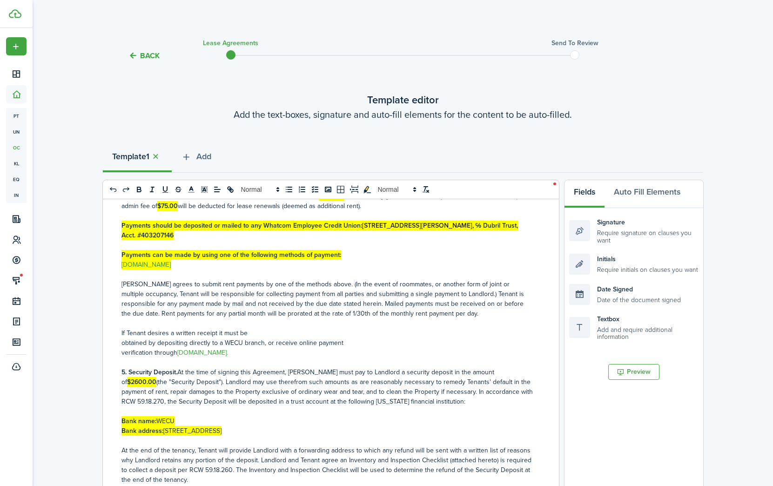
click at [171, 270] on link "[DOMAIN_NAME]" at bounding box center [146, 265] width 49 height 10
drag, startPoint x: 195, startPoint y: 271, endPoint x: 110, endPoint y: 271, distance: 84.7
click at [110, 271] on div "[US_STATE] Residential Lease Agreement This Lease Agreement (the "Agreement") i…" at bounding box center [327, 382] width 449 height 366
click at [259, 288] on p "[PERSON_NAME] agrees to submit rent payments by one of the methods above. (In t…" at bounding box center [328, 298] width 412 height 39
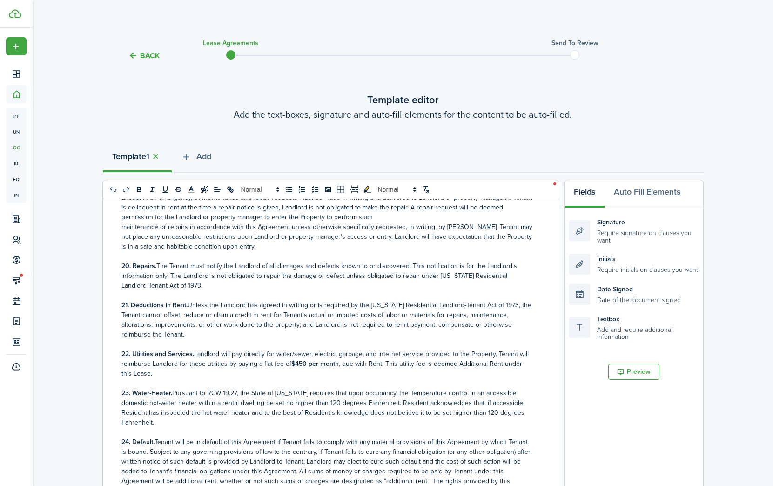
scroll to position [1677, 0]
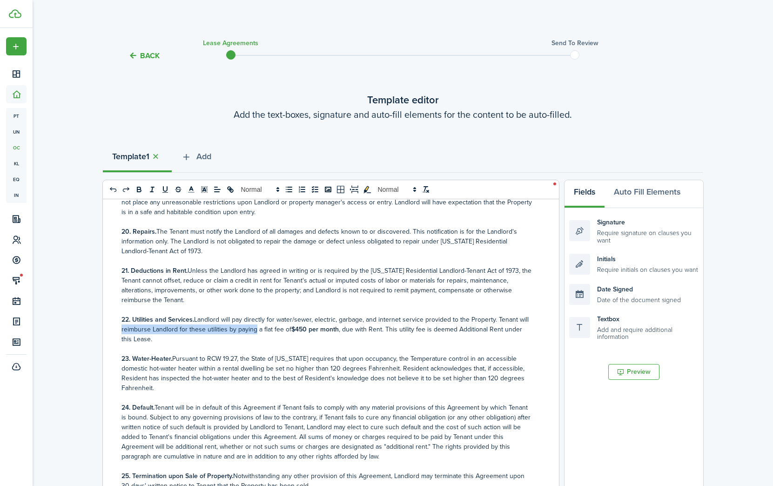
drag, startPoint x: 121, startPoint y: 331, endPoint x: 255, endPoint y: 327, distance: 134.1
click at [255, 328] on p "22. Utilities and Services. Landlord will pay directly for water/sewer, electri…" at bounding box center [328, 329] width 412 height 29
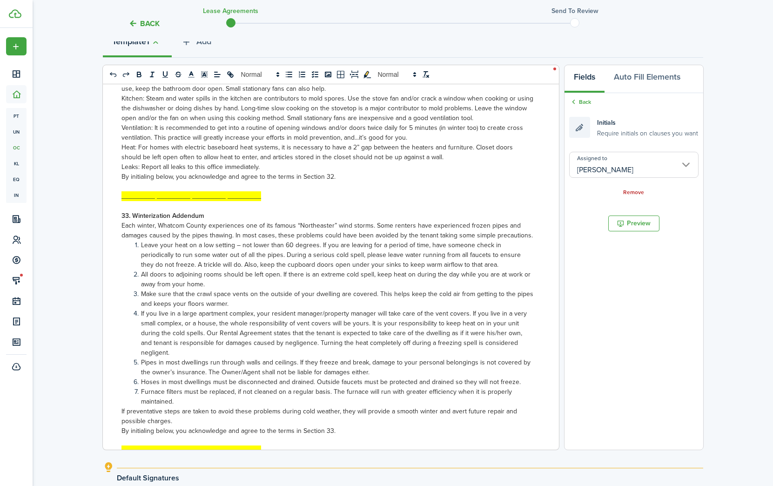
scroll to position [2446, 0]
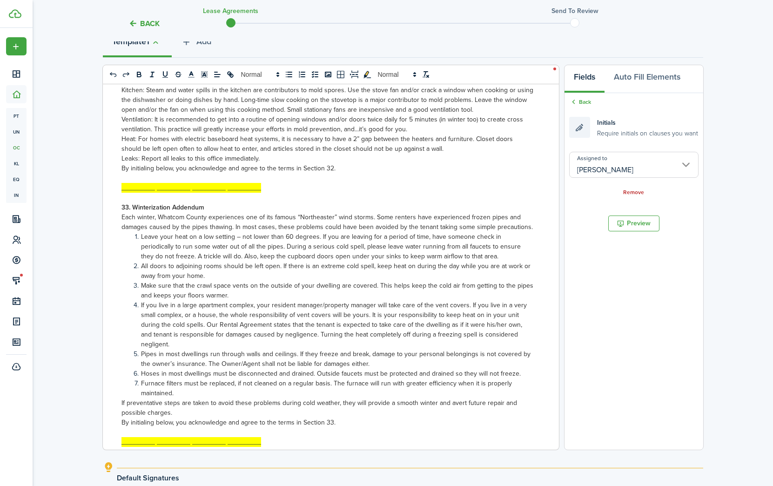
drag, startPoint x: 623, startPoint y: 152, endPoint x: 582, endPoint y: 156, distance: 41.7
click at [582, 156] on input "[PERSON_NAME]" at bounding box center [633, 165] width 129 height 26
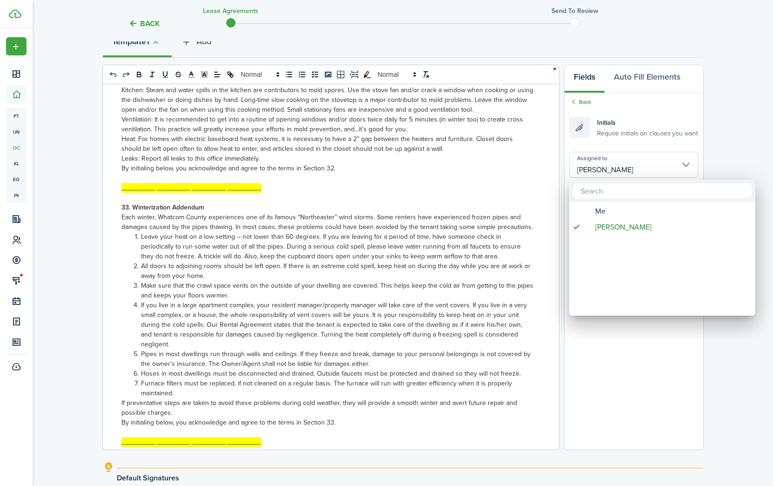
click at [602, 150] on div at bounding box center [387, 243] width 922 height 635
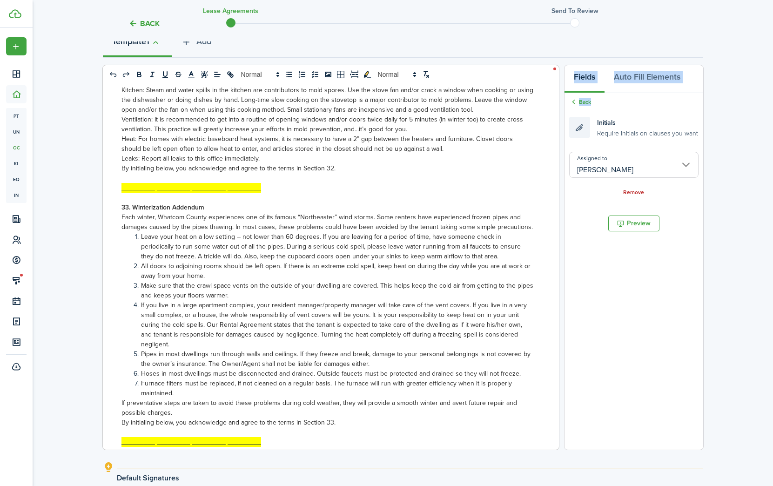
drag, startPoint x: 579, startPoint y: 124, endPoint x: 170, endPoint y: 204, distance: 416.5
click at [170, 204] on div "0 x 0 [US_STATE] Residential Lease Agreement This Lease Agreement (the "Agreeme…" at bounding box center [403, 258] width 601 height 386
click at [603, 176] on input "[PERSON_NAME]" at bounding box center [633, 165] width 129 height 26
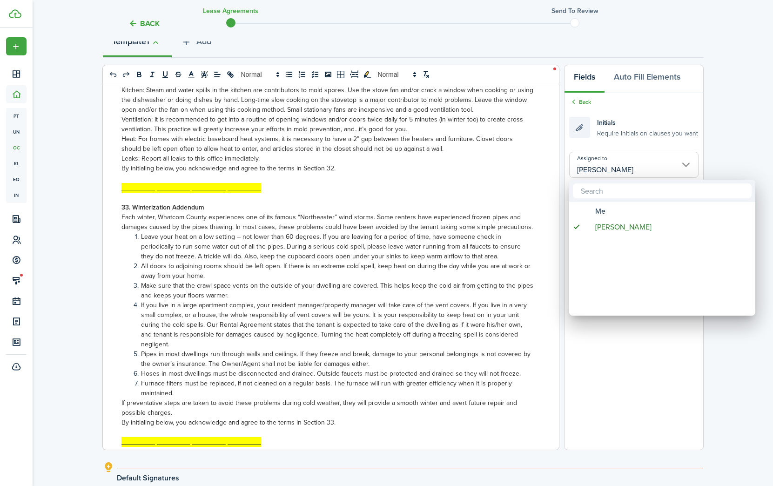
click at [624, 123] on div at bounding box center [387, 243] width 922 height 635
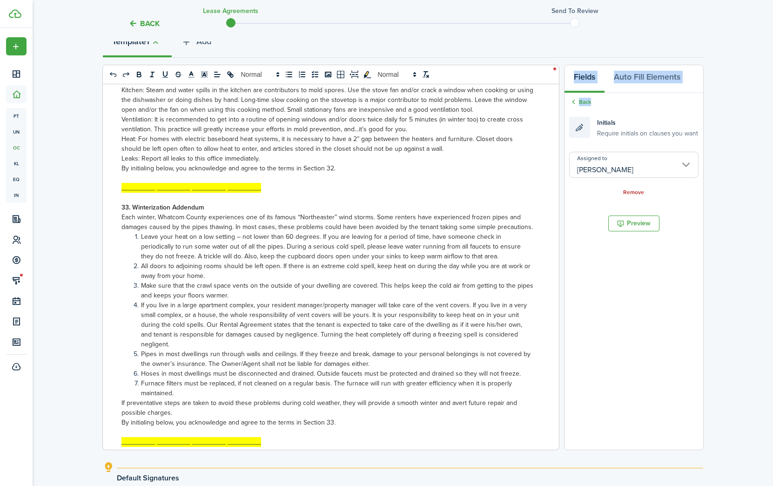
drag, startPoint x: 580, startPoint y: 133, endPoint x: 114, endPoint y: 214, distance: 472.6
click at [114, 214] on div "0 x 0 [US_STATE] Residential Lease Agreement This Lease Agreement (the "Agreeme…" at bounding box center [403, 258] width 601 height 386
click at [596, 160] on input "[PERSON_NAME]" at bounding box center [633, 165] width 129 height 26
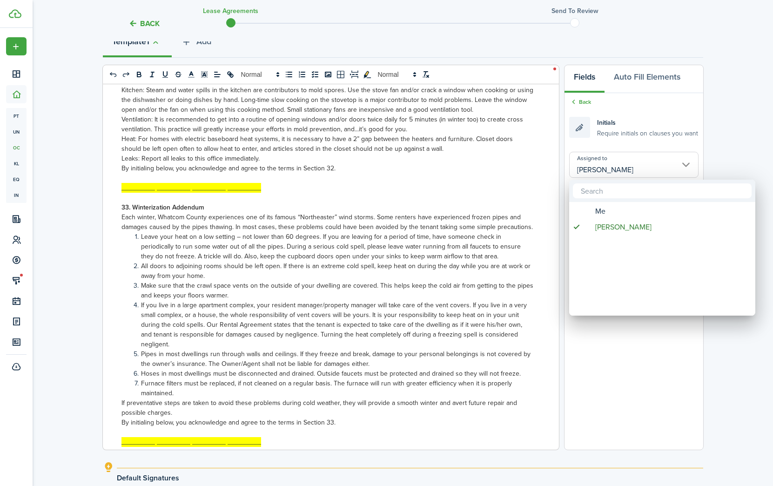
click at [586, 100] on div at bounding box center [387, 243] width 922 height 635
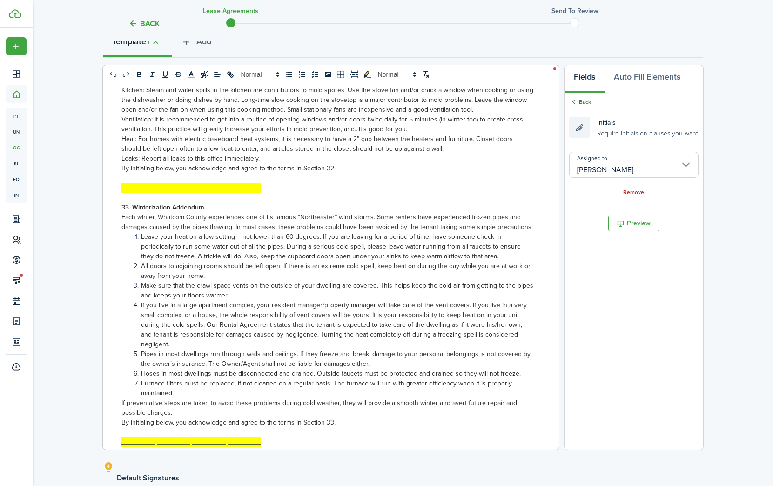
click at [581, 103] on link "Back" at bounding box center [580, 102] width 22 height 8
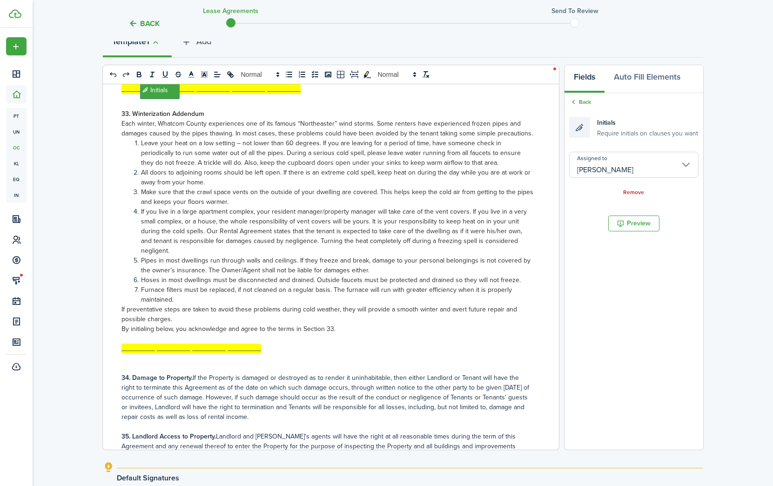
scroll to position [2560, 0]
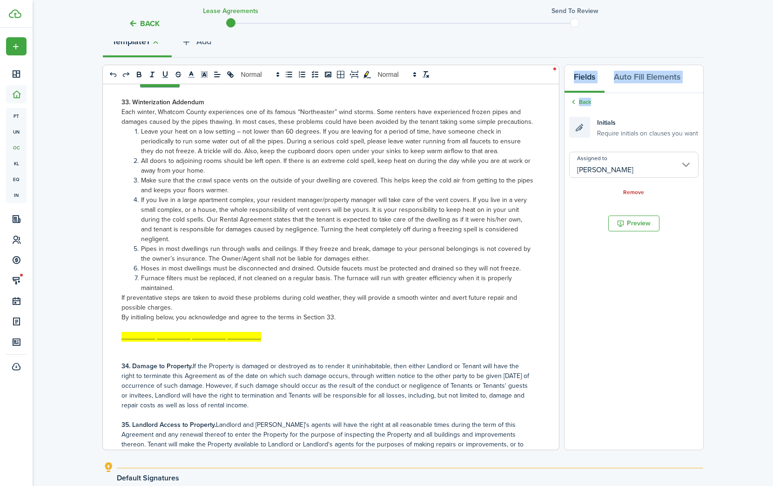
drag, startPoint x: 582, startPoint y: 124, endPoint x: 418, endPoint y: 271, distance: 219.6
click at [219, 298] on div "0 x 0 [US_STATE] Residential Lease Agreement This Lease Agreement (the "Agreeme…" at bounding box center [403, 258] width 601 height 386
drag, startPoint x: 582, startPoint y: 217, endPoint x: 583, endPoint y: 167, distance: 50.3
click at [580, 212] on document-aside-settings "Fields Auto Fill Elements Back Initials Require initials on clauses you want As…" at bounding box center [634, 258] width 140 height 386
click at [583, 98] on link "Back" at bounding box center [580, 102] width 22 height 8
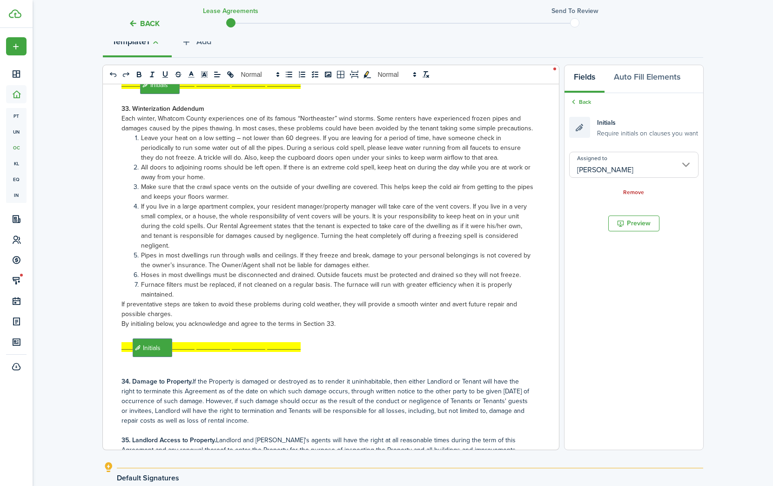
scroll to position [2541, 0]
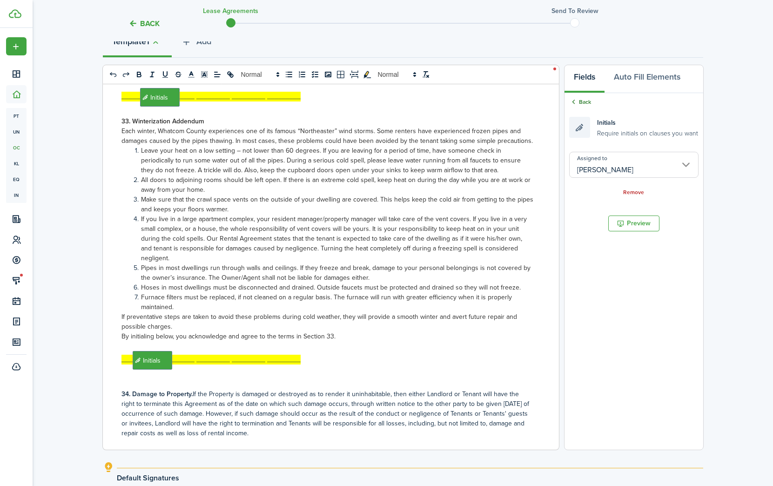
click at [580, 104] on link "Back" at bounding box center [580, 102] width 22 height 8
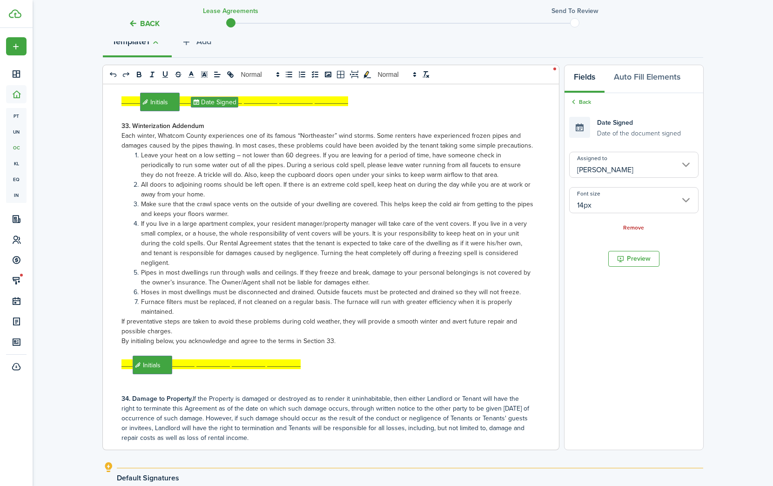
scroll to position [115, 0]
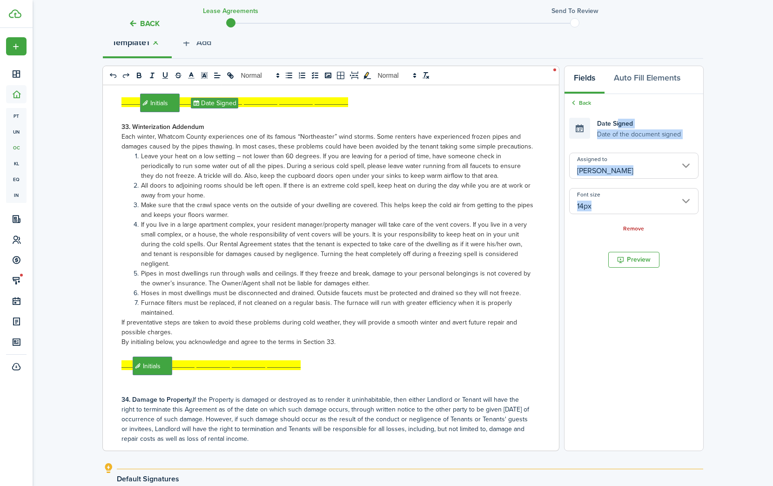
drag, startPoint x: 619, startPoint y: 126, endPoint x: 582, endPoint y: 150, distance: 43.4
click at [582, 153] on div "Back Date Signed Date of the document signed Assigned to [PERSON_NAME] Font siz…" at bounding box center [634, 166] width 139 height 144
click at [574, 102] on icon at bounding box center [573, 103] width 9 height 8
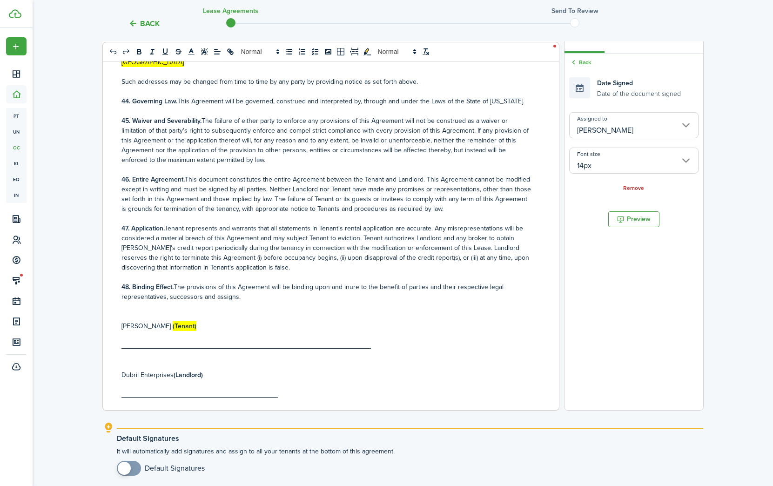
scroll to position [86, 0]
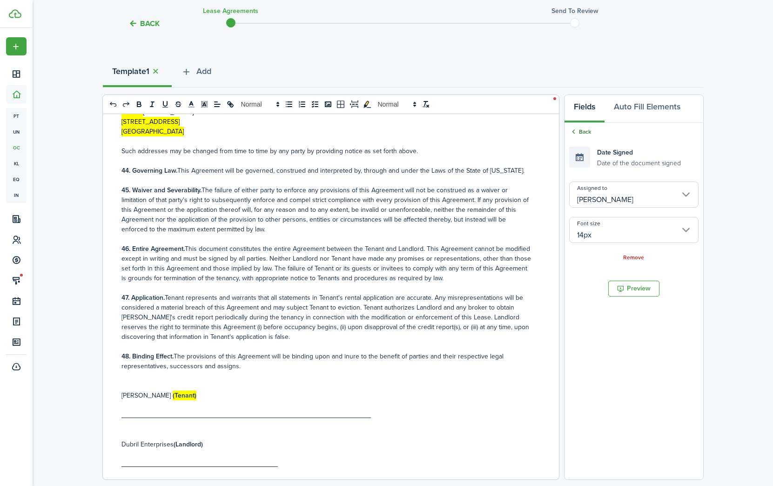
click at [582, 129] on link "Back" at bounding box center [580, 132] width 22 height 8
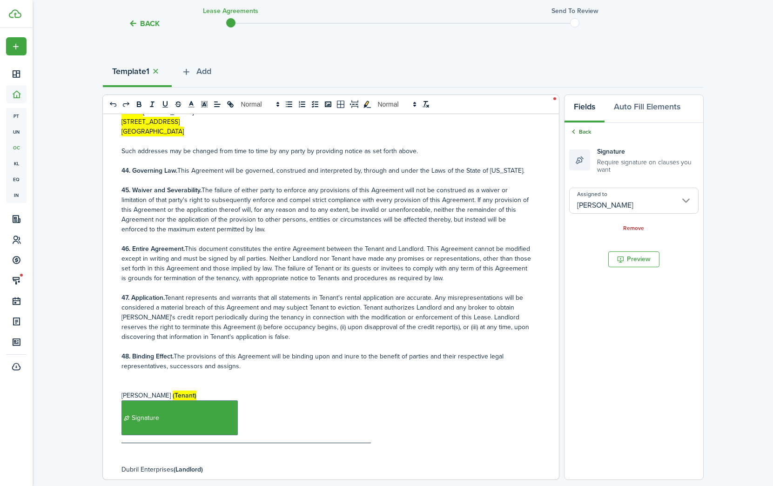
click at [582, 134] on link "Back" at bounding box center [580, 132] width 22 height 8
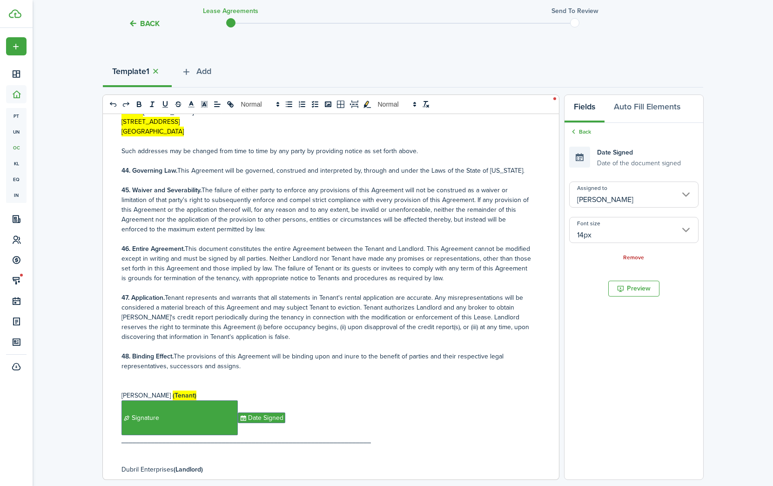
scroll to position [3445, 0]
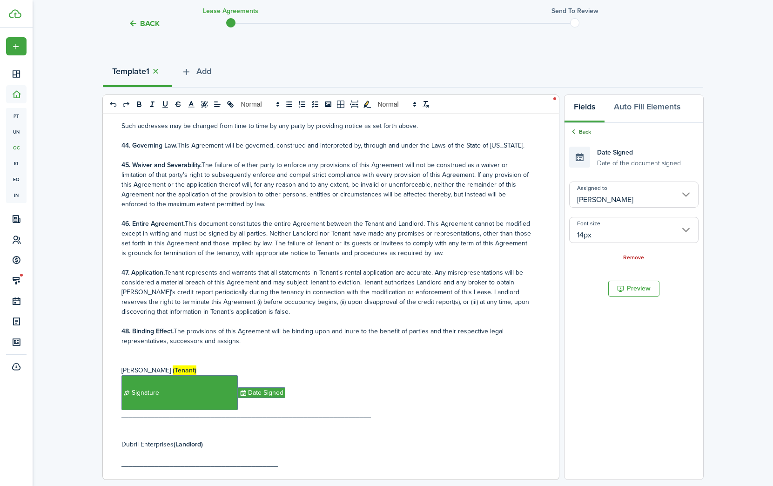
click at [578, 132] on link "Back" at bounding box center [580, 132] width 22 height 8
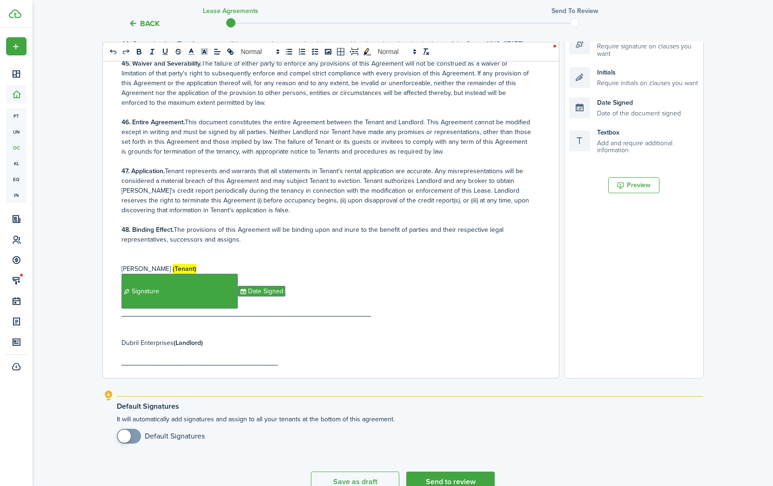
scroll to position [238, 0]
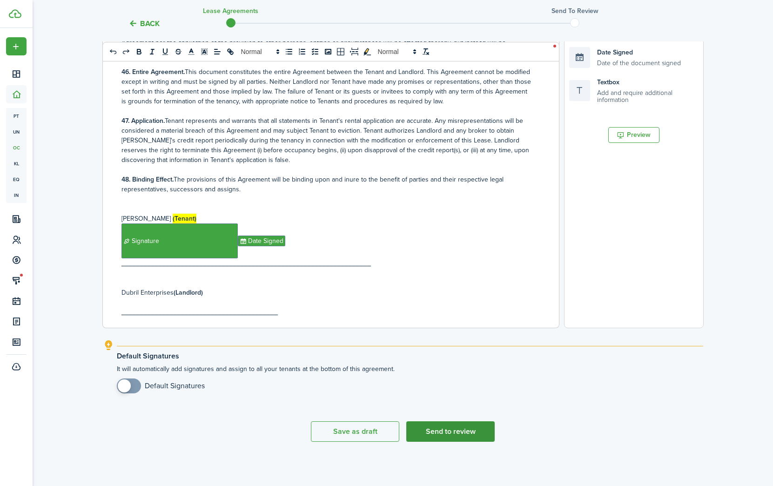
click at [463, 432] on button "Send to review" at bounding box center [450, 431] width 88 height 20
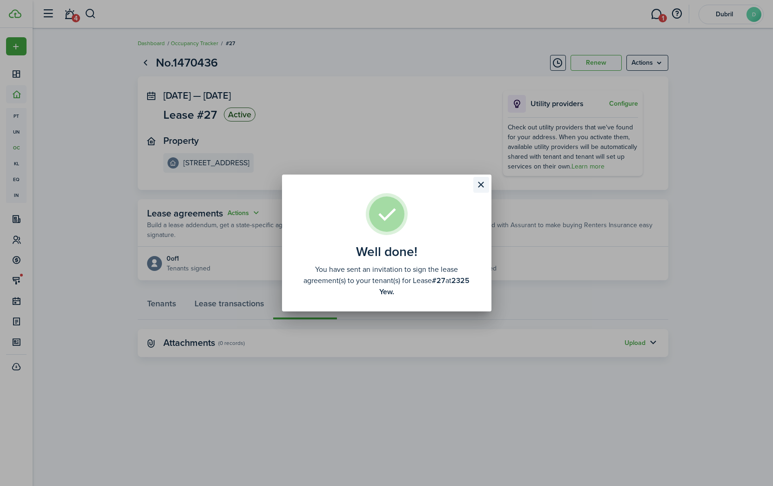
click at [482, 189] on button "Close modal" at bounding box center [482, 185] width 16 height 16
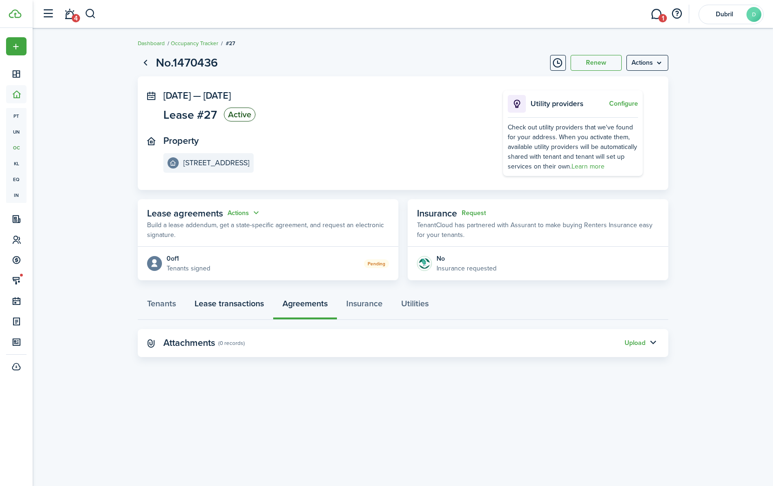
click at [209, 301] on link "Lease transactions" at bounding box center [229, 306] width 88 height 28
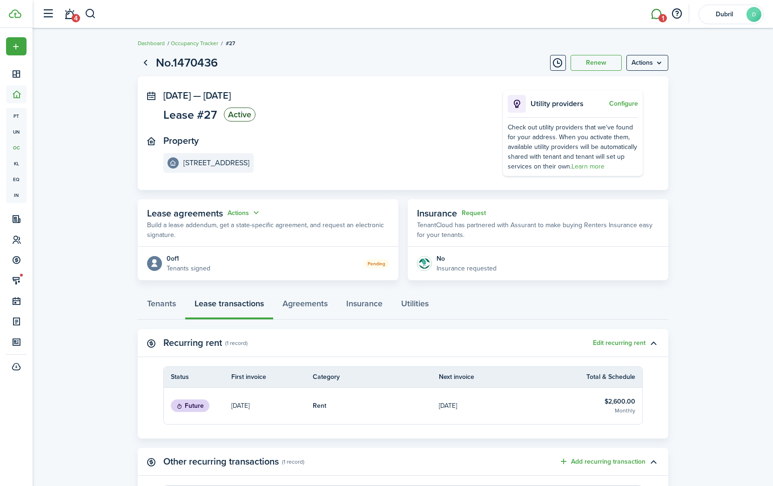
click at [654, 14] on link "1" at bounding box center [657, 14] width 18 height 24
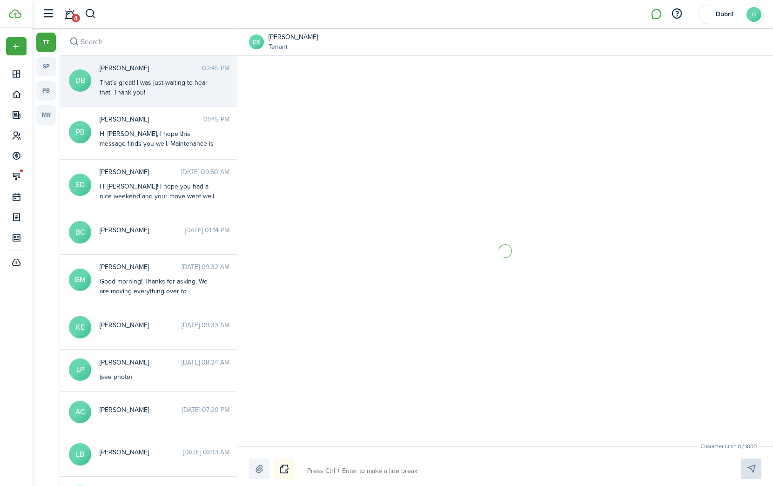
scroll to position [545, 0]
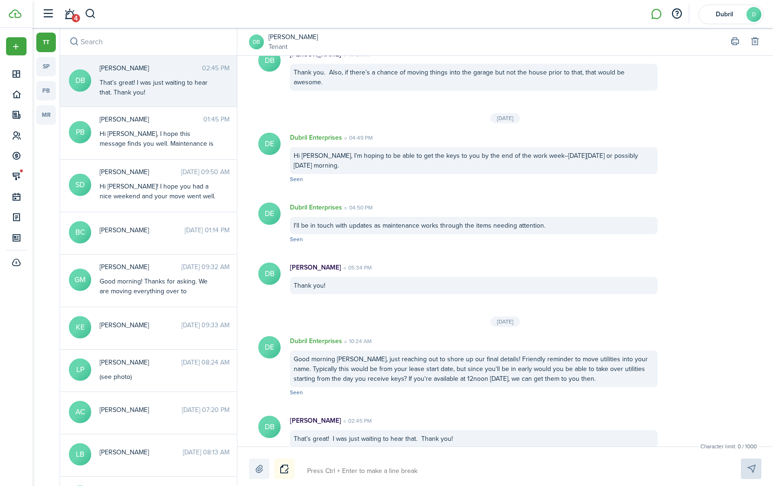
click at [354, 467] on textarea at bounding box center [513, 471] width 419 height 16
type textarea "G"
type textarea "Gr"
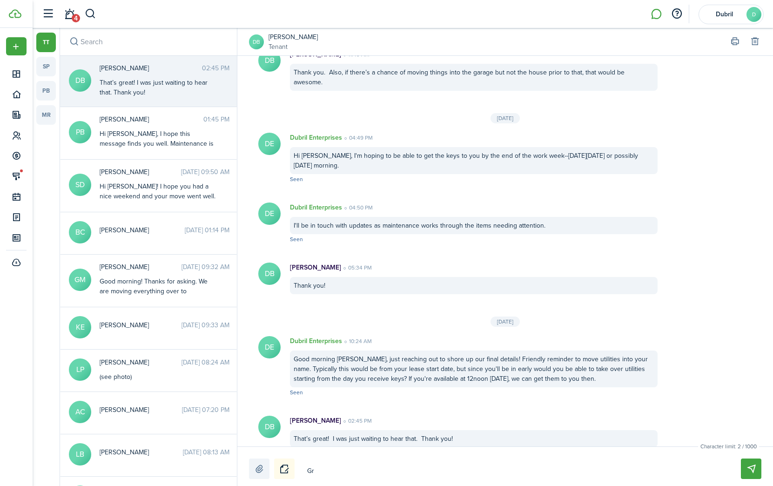
type textarea "Gre"
type textarea "Grea"
type textarea "Great"
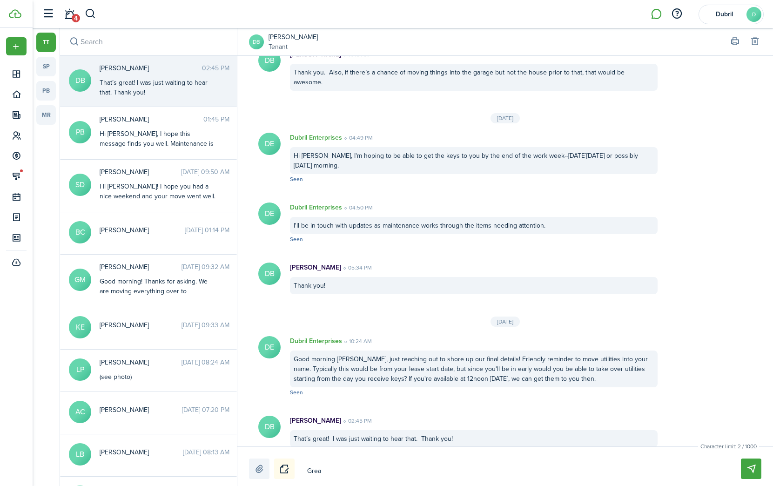
type textarea "Great"
type textarea "Great!"
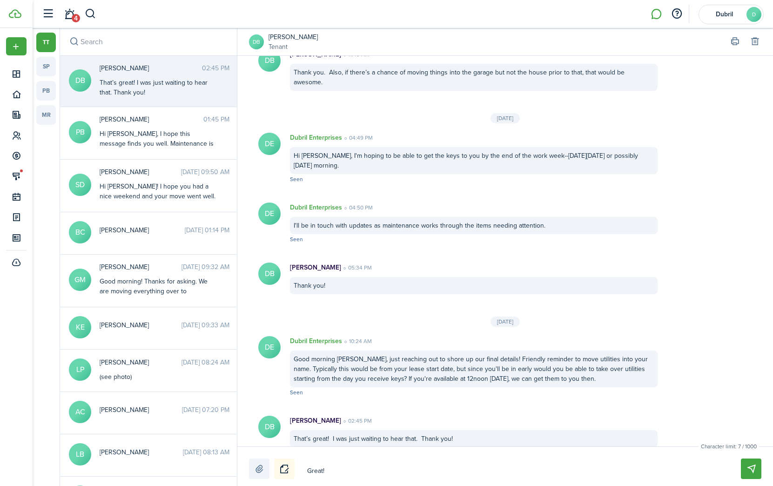
type textarea "Great! I"
type textarea "Great! I'"
type textarea "Great! I'l"
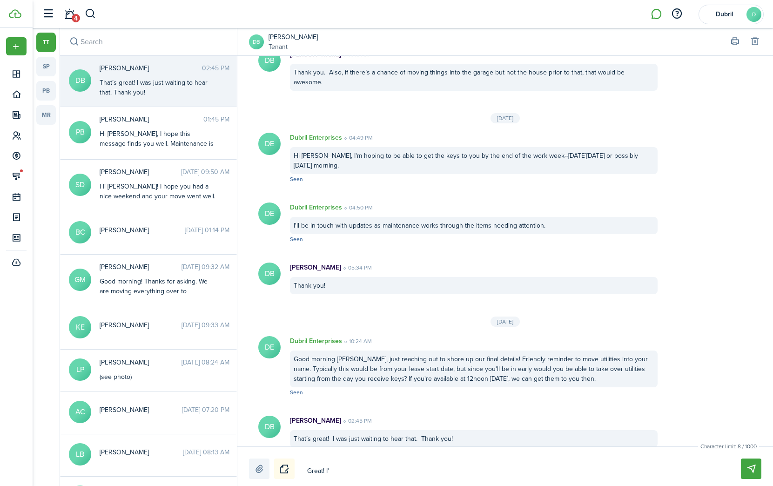
type textarea "Great! I'l"
type textarea "Great! I'll"
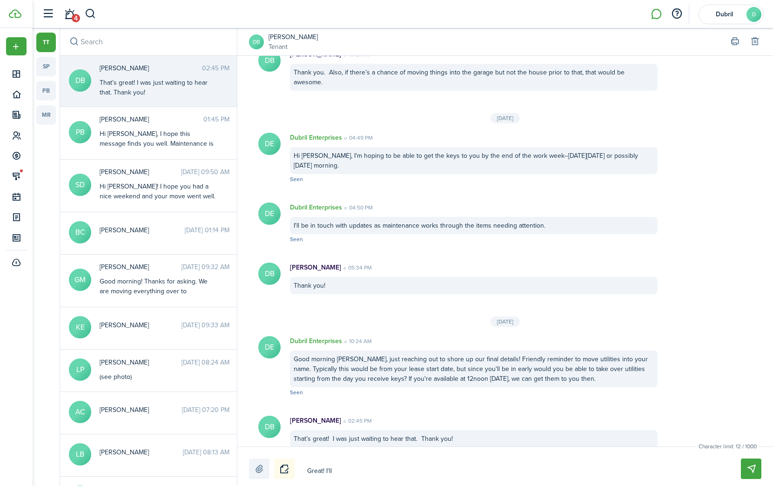
type textarea "Great! I'll m"
type textarea "Great! I'll me"
type textarea "Great! I'll mee"
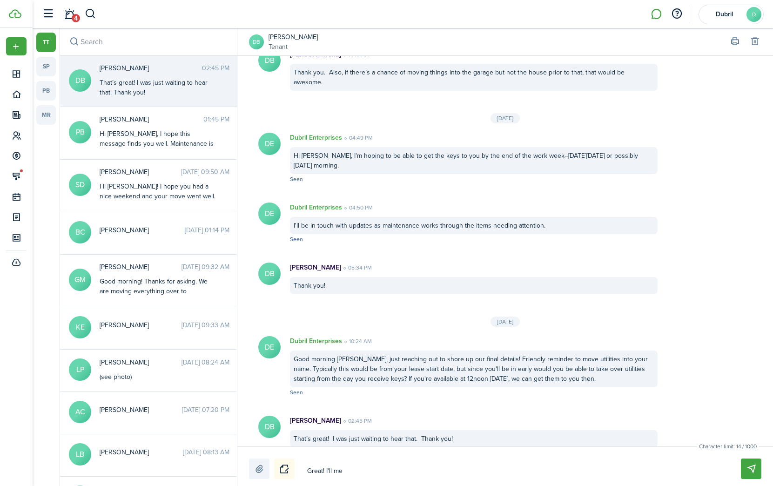
type textarea "Great! I'll mee"
type textarea "Great! I'll meet"
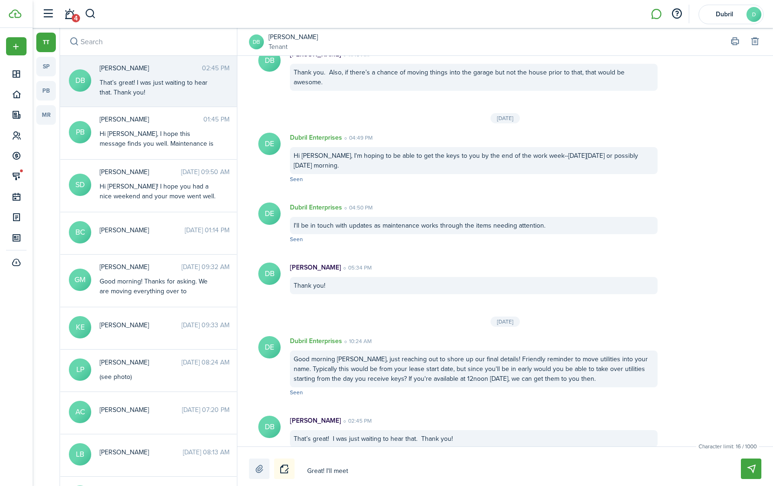
type textarea "Great! I'll meet y"
type textarea "Great! I'll meet yo"
type textarea "Great! I'll meet you"
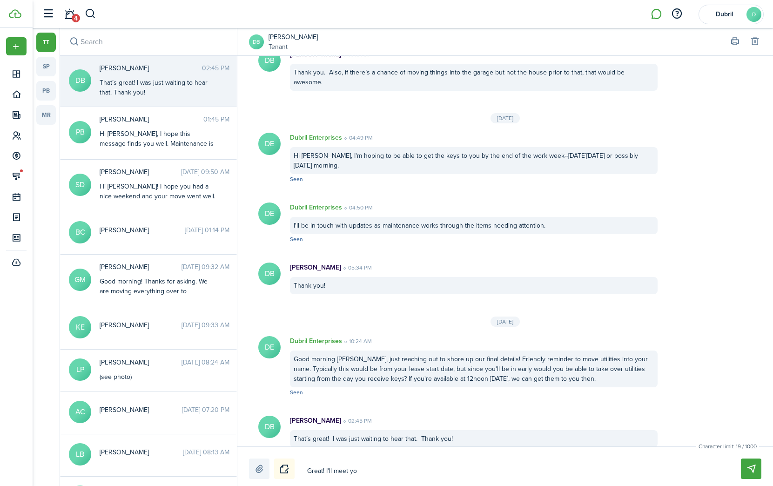
type textarea "Great! I'll meet you"
type textarea "Great! I'll meet you a"
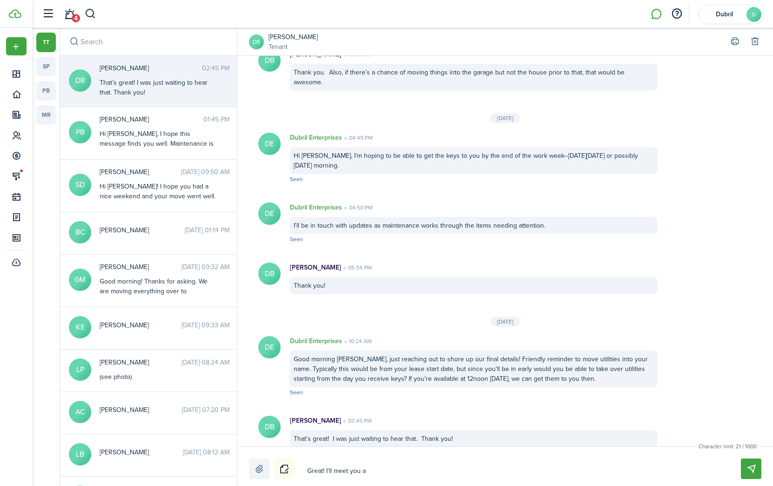
type textarea "Great! I'll meet you at"
type textarea "Great! I'll meet you at t"
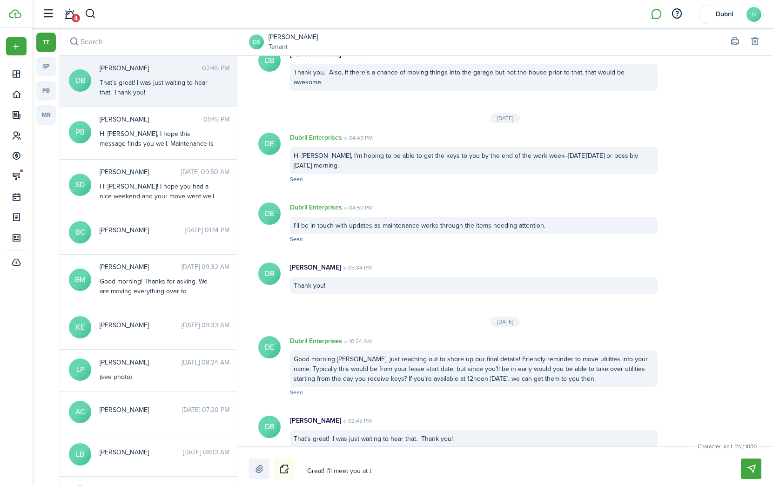
type textarea "Great! I'll meet you at t"
type textarea "Great! I'll meet you at th"
type textarea "Great! I'll meet you at the"
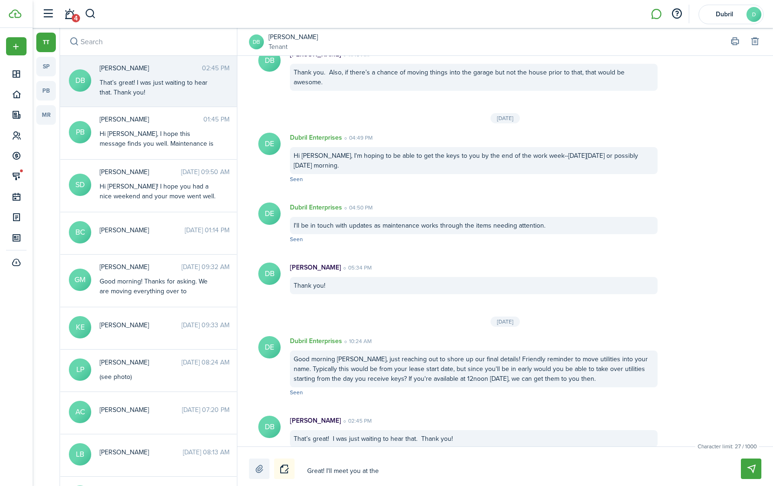
type textarea "Great! I'll meet you at the"
type textarea "Great! I'll meet you at the h"
type textarea "Great! I'll meet you at the ho"
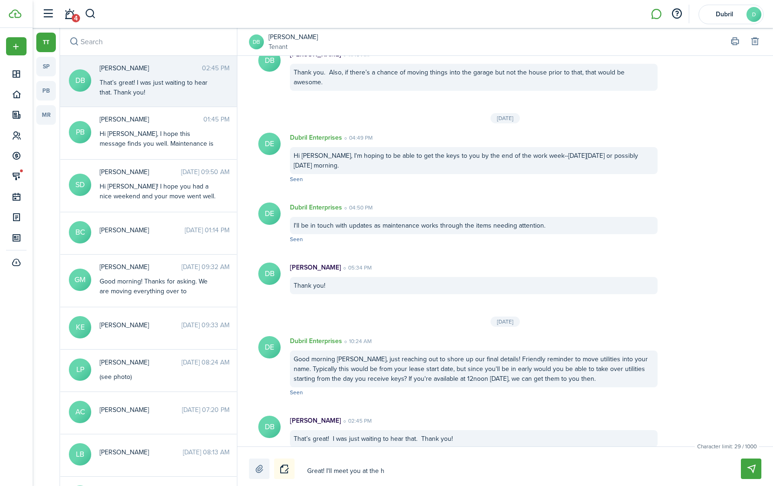
type textarea "Great! I'll meet you at the ho"
type textarea "Great! I'll meet you at the hom"
type textarea "Great! I'll meet you at the home"
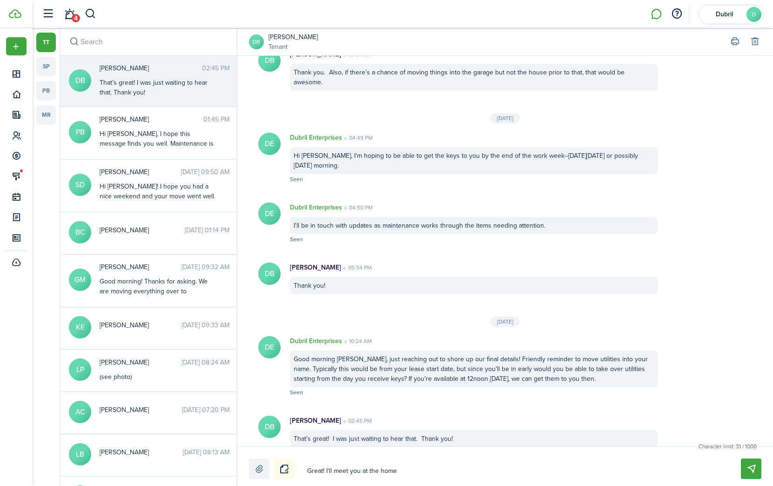
type textarea "Great! I'll meet you at the home"
type textarea "Great! I'll meet you at the home o"
type textarea "Great! I'll meet you at the home on"
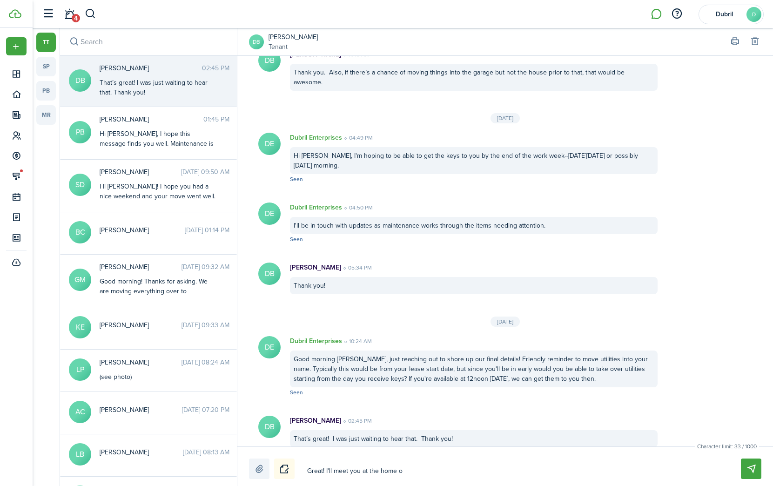
type textarea "Great! I'll meet you at the home on"
type textarea "Great! I'll meet you at the home on F"
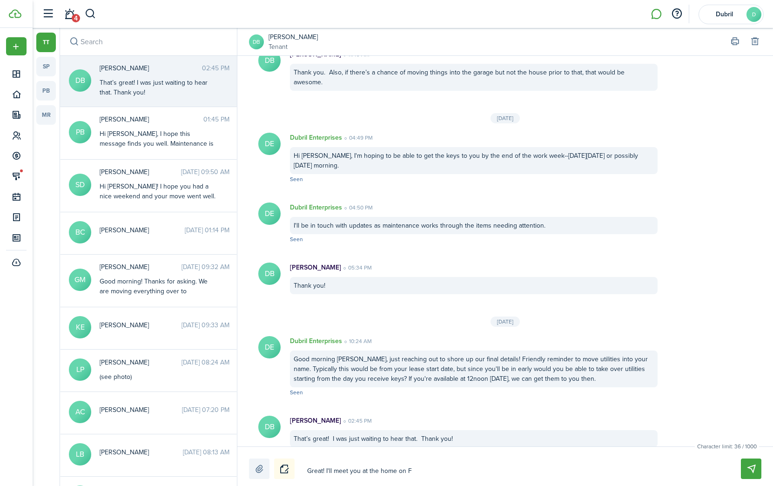
type textarea "Great! I'll meet you at the home on Fr"
type textarea "Great! I'll meet you at the home [DATE]"
type textarea "Great! I'll meet you at the home on Frid"
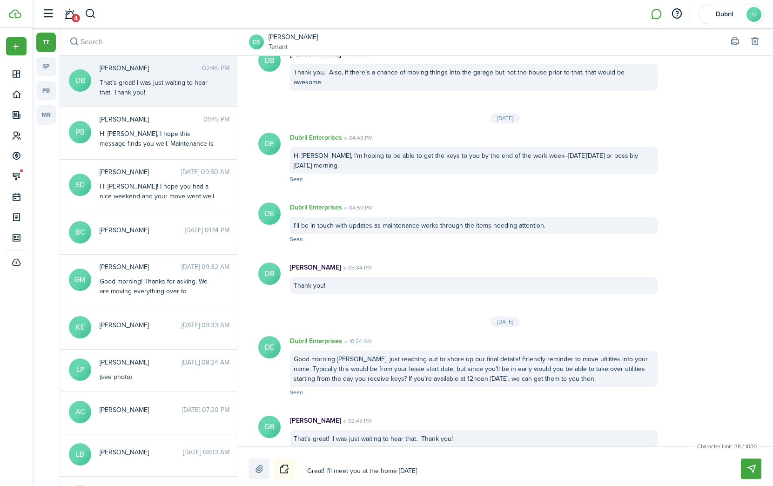
type textarea "Great! I'll meet you at the home on Frid"
type textarea "Great! I'll meet you at the home on [PERSON_NAME]"
type textarea "Great! I'll meet you at the home [DATE]"
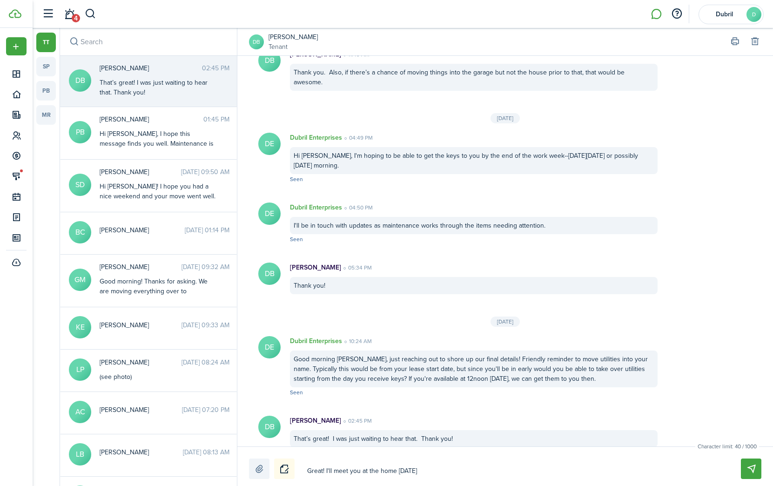
type textarea "Great! I'll meet you at the home [DATE]"
type textarea "Great! I'll meet you at the home [DATE] a"
type textarea "Great! I'll meet you at the home [DATE] at"
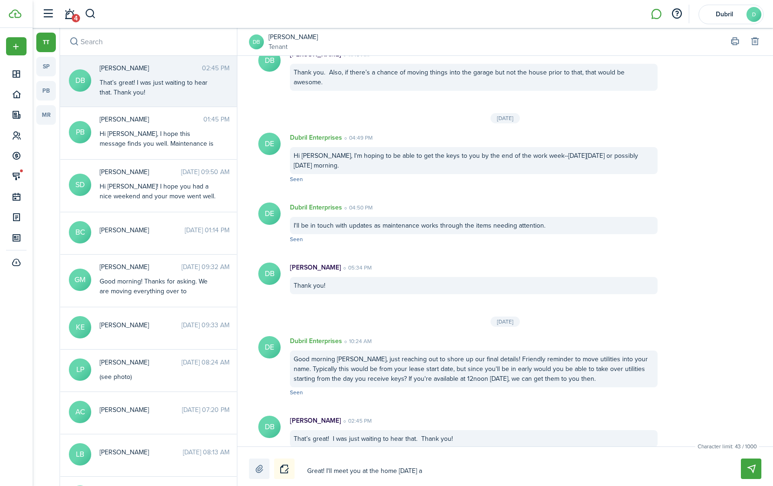
type textarea "Great! I'll meet you at the home [DATE] at"
type textarea "Great! I'll meet you at the home [DATE] at n"
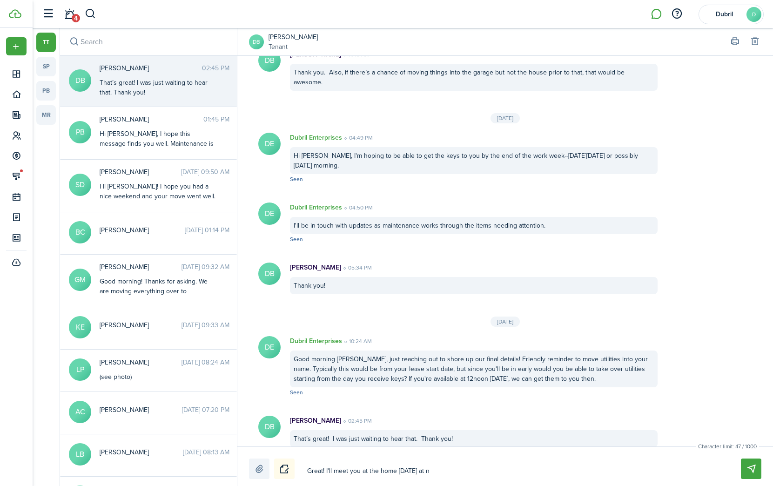
type textarea "Great! I'll meet you at the home [DATE] at no"
type textarea "Great! I'll meet you at the home [DATE] at noo"
type textarea "Great! I'll meet you at the home [DATE] at noon"
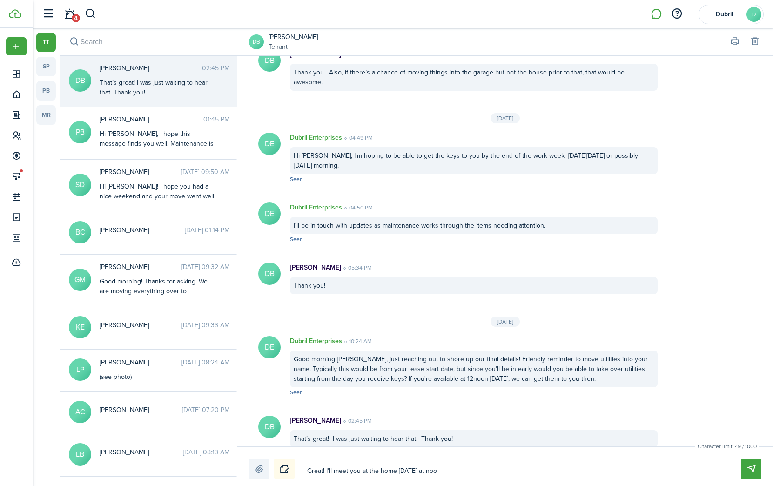
type textarea "Great! I'll meet you at the home [DATE] at noon"
type textarea "Great! I'll meet you at the home [DATE] at noon t"
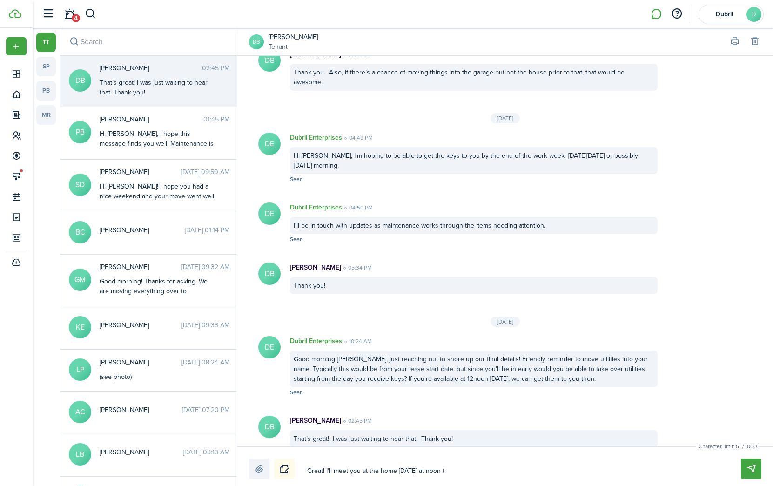
type textarea "Great! I'll meet you at the home [DATE] at noon to"
type textarea "Great! I'll meet you at the home [DATE] at noon to h"
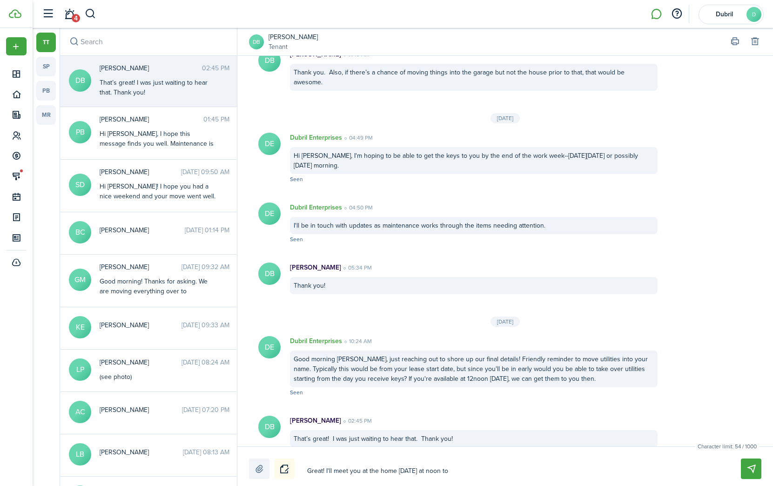
type textarea "Great! I'll meet you at the home [DATE] at noon to h"
type textarea "Great! I'll meet you at the home [DATE] at noon to ha"
type textarea "Great! I'll meet you at the home [DATE] at noon to han"
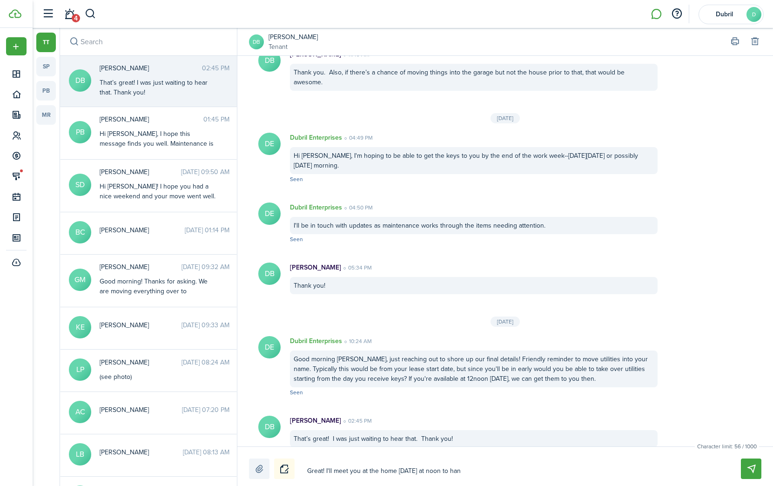
type textarea "Great! I'll meet you at the home [DATE] at noon to hand"
type textarea "Great! I'll meet you at the home [DATE] at noon to hand o"
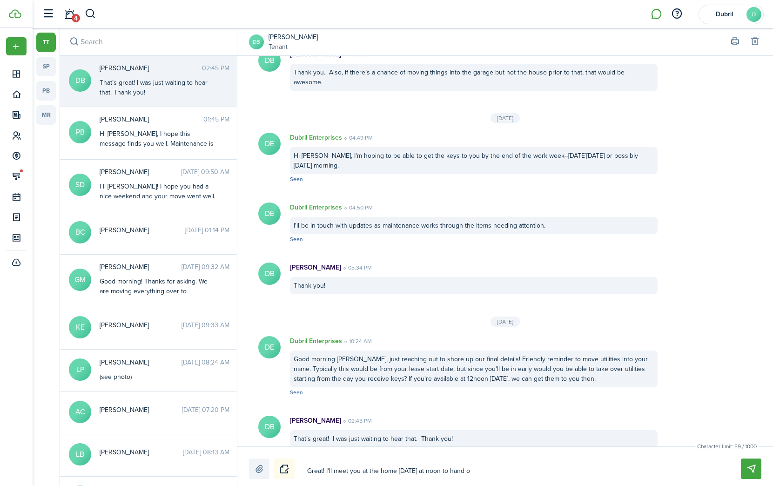
type textarea "Great! I'll meet you at the home [DATE] at noon to hand o"
type textarea "Great! I'll meet you at the home [DATE] at noon to hand ov"
type textarea "Great! I'll meet you at the home [DATE] at noon to hand ove"
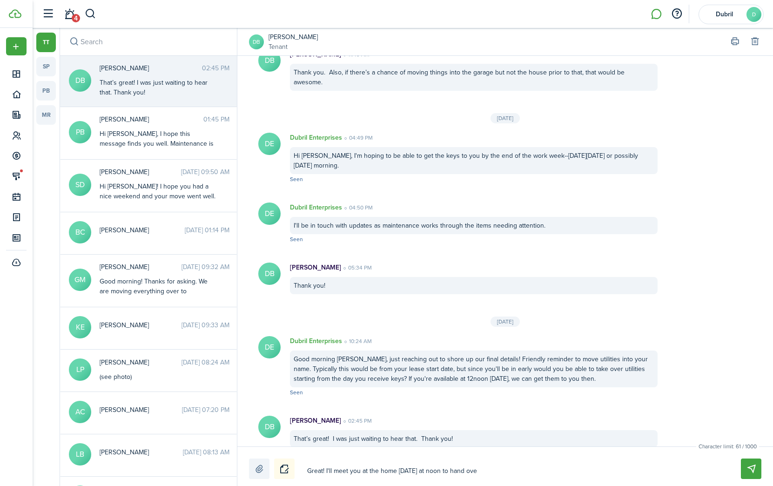
type textarea "Great! I'll meet you at the home [DATE] at noon to hand over"
type textarea "Great! I'll meet you at the home [DATE] at noon to hand over k"
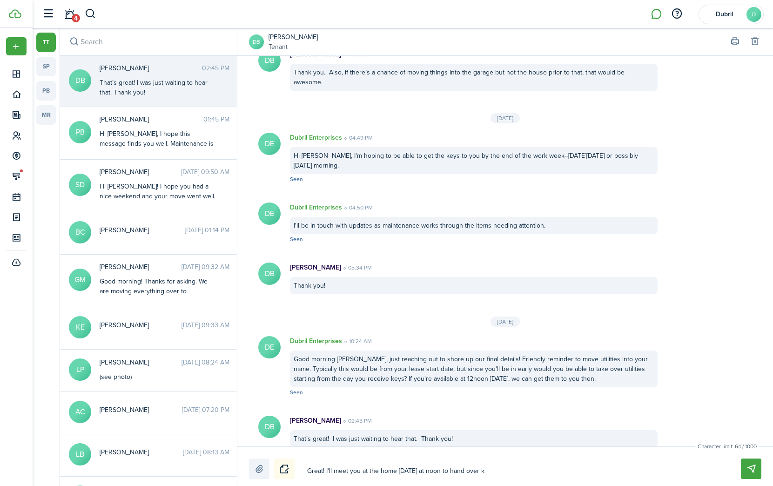
type textarea "Great! I'll meet you at the home [DATE] at noon to hand over k"
type textarea "Great! I'll meet you at the home [DATE] at noon to hand over ke"
type textarea "Great! I'll meet you at the home [DATE] at noon to hand over key"
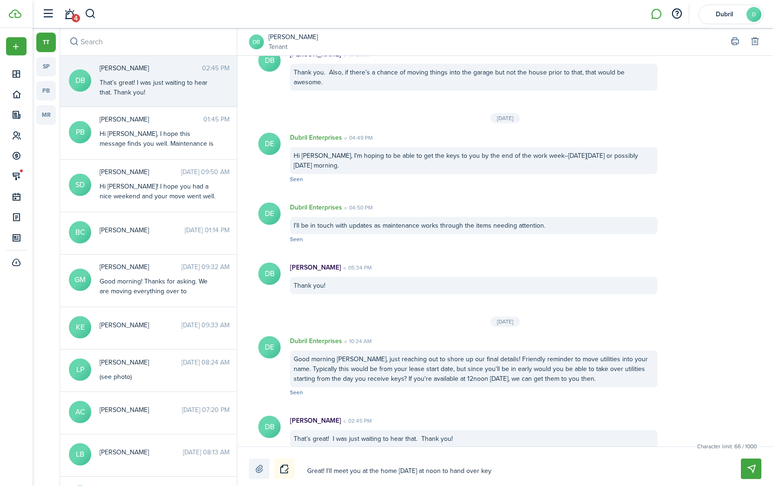
type textarea "Great! I'll meet you at the home [DATE] at noon to hand over keys"
type textarea "Great! I'll meet you at the home [DATE] at noon to hand over keys."
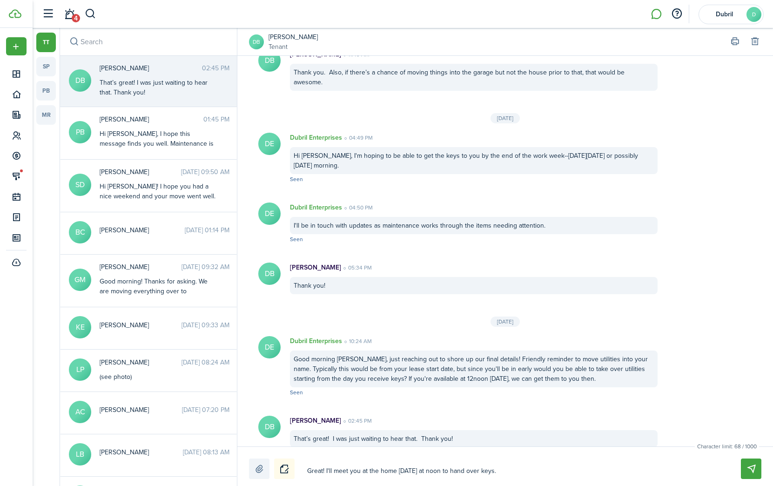
type textarea "Great! I'll meet you at the home [DATE] at noon to hand over keys."
click at [432, 474] on textarea "Great! I'll meet you at the home [DATE] at noon to hand over keys." at bounding box center [513, 471] width 419 height 16
type textarea "Great! I'll meet you at the home [DATE] at noon to hand over keys."
type textarea "Great! I'll meet you at the home [DATE] at 1 noon to hand over keys."
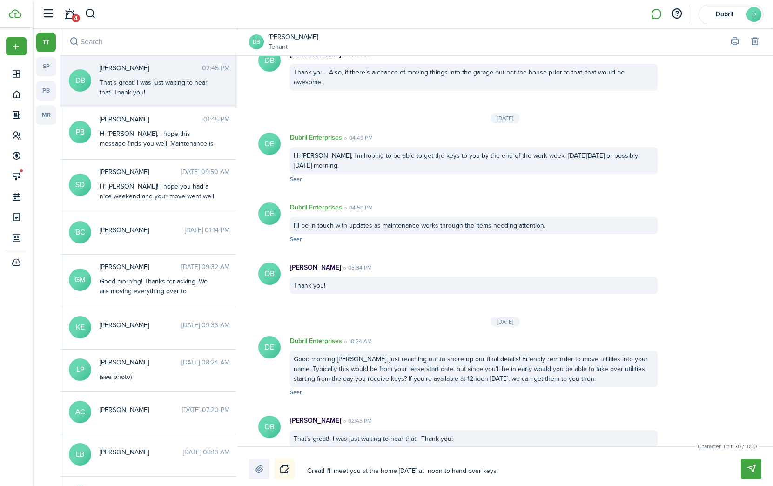
type textarea "Great! I'll meet you at the home [DATE] at 1 noon to hand over keys."
type textarea "Great! I'll meet you at the home [DATE] at 12 noon to hand over keys."
type textarea "Great! I'll meet you at the home [DATE] at 12: noon to hand over keys."
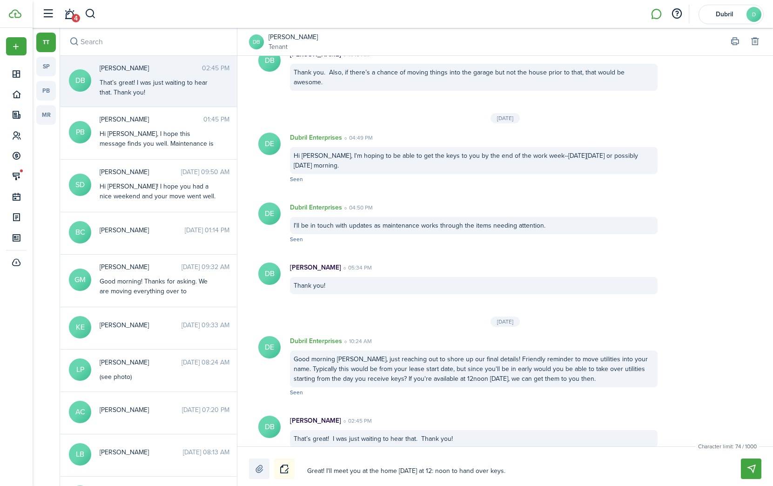
type textarea "Great! I'll meet you at the home [DATE] at 12:0 noon to hand over keys."
type textarea "Great! I'll meet you at the home [DATE] at 12:00 noon to hand over keys."
click at [547, 473] on textarea "Great! I'll meet you at the home [DATE] at 12:00 noon to hand over keys." at bounding box center [513, 471] width 419 height 16
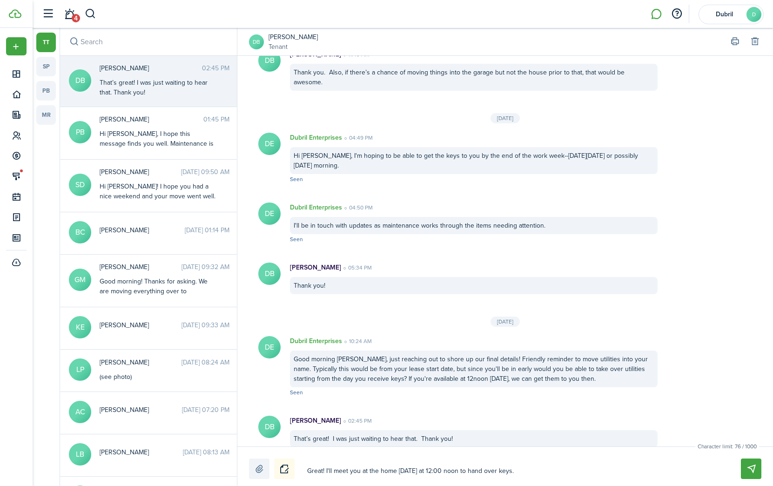
click at [547, 473] on textarea "Great! I'll meet you at the home [DATE] at 12:00 noon to hand over keys." at bounding box center [513, 471] width 419 height 16
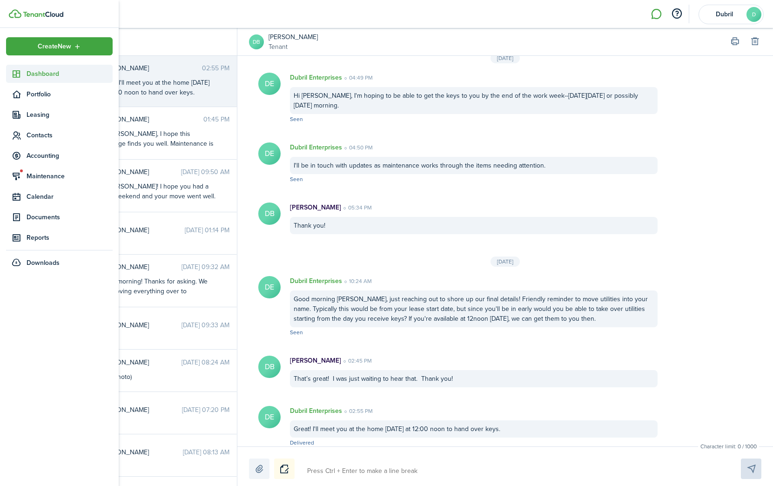
click at [25, 75] on sidebar-link-icon at bounding box center [16, 74] width 20 height 10
